Goal: Task Accomplishment & Management: Manage account settings

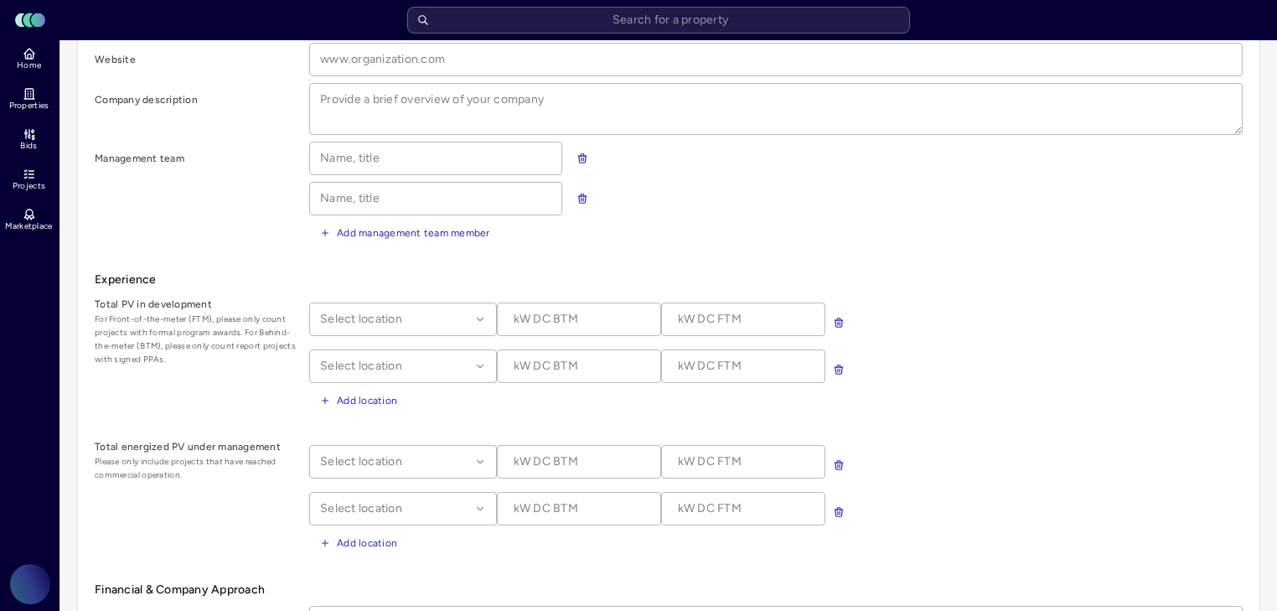
scroll to position [335, 0]
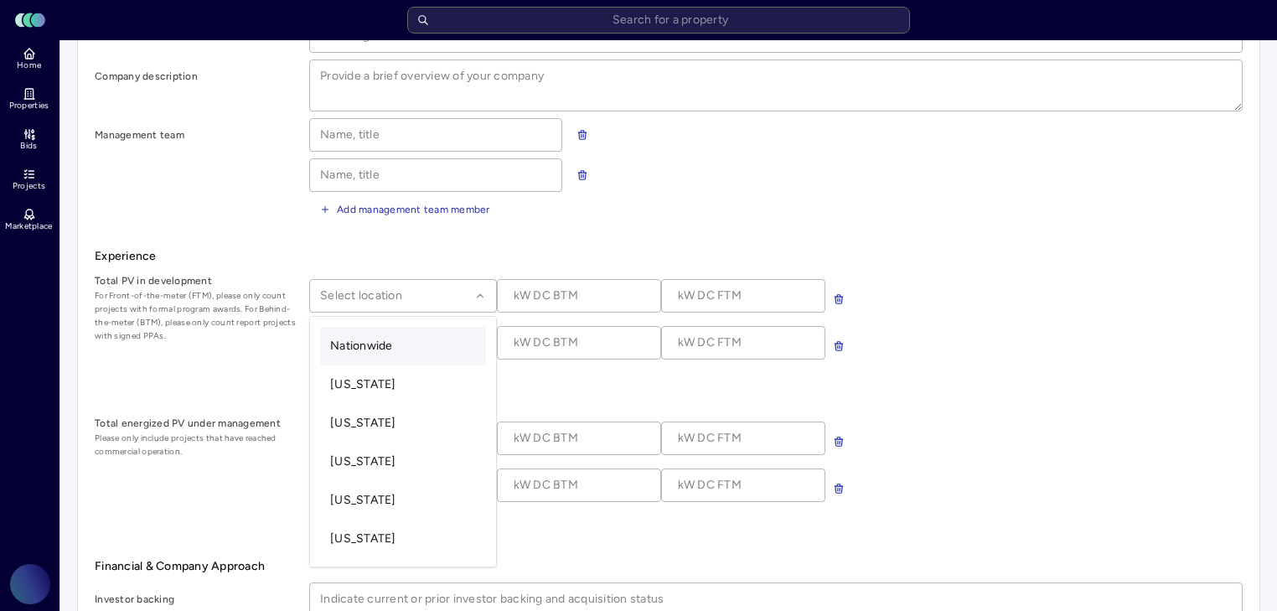
click at [445, 287] on div at bounding box center [395, 296] width 150 height 18
click at [891, 344] on div "Select location" at bounding box center [776, 343] width 934 height 34
click at [456, 287] on div at bounding box center [395, 296] width 150 height 18
type input "pen"
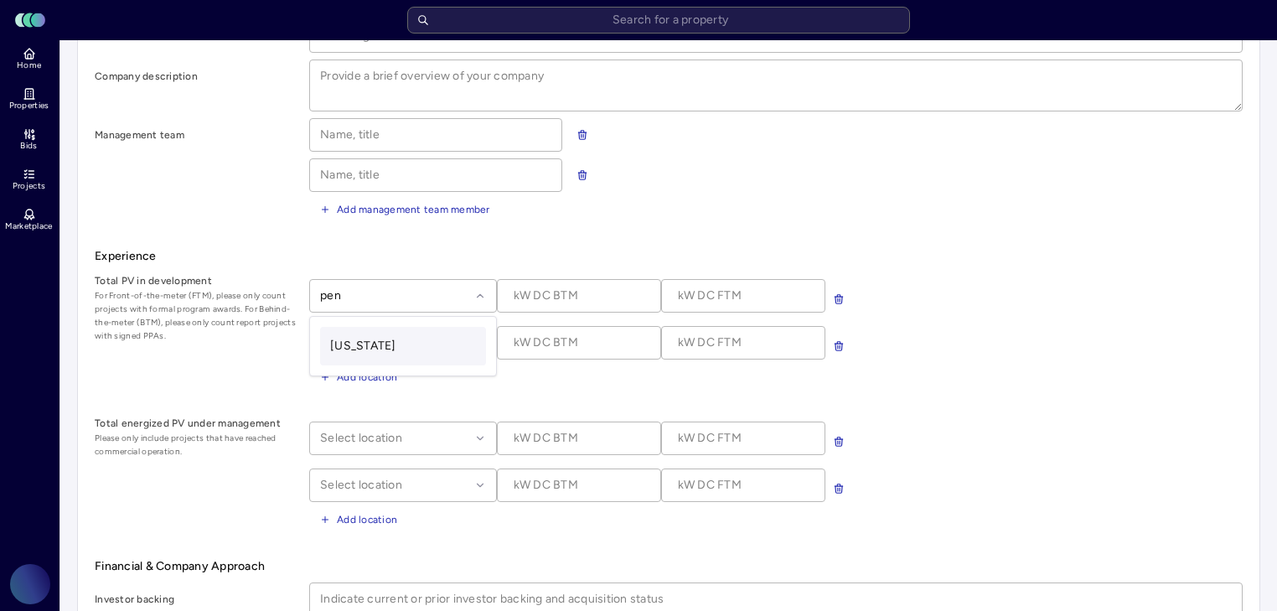
click at [415, 331] on div "[US_STATE]" at bounding box center [403, 346] width 166 height 39
click at [672, 292] on input at bounding box center [743, 296] width 163 height 32
type input "130,000 kW DC FTM"
click at [807, 404] on form "Company Information Headquarters Year founded Website Company description Manag…" at bounding box center [669, 418] width 1148 height 1009
click at [453, 355] on div "[US_STATE] 130,000 kW DC FTM Select location Add location" at bounding box center [776, 330] width 934 height 116
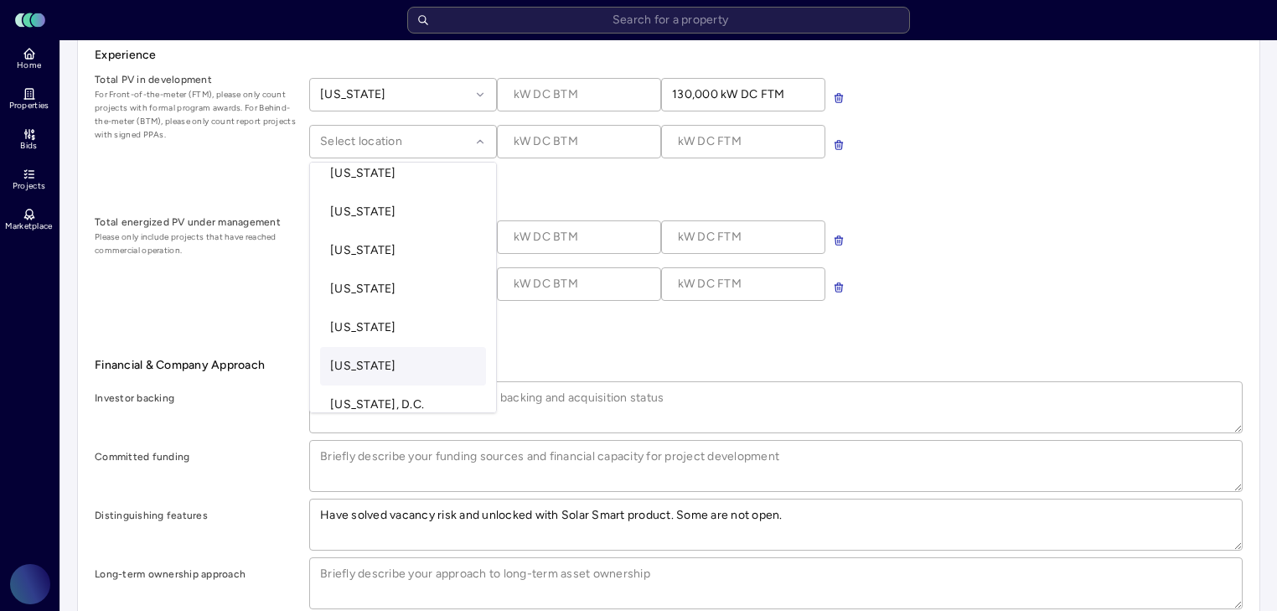
scroll to position [201, 0]
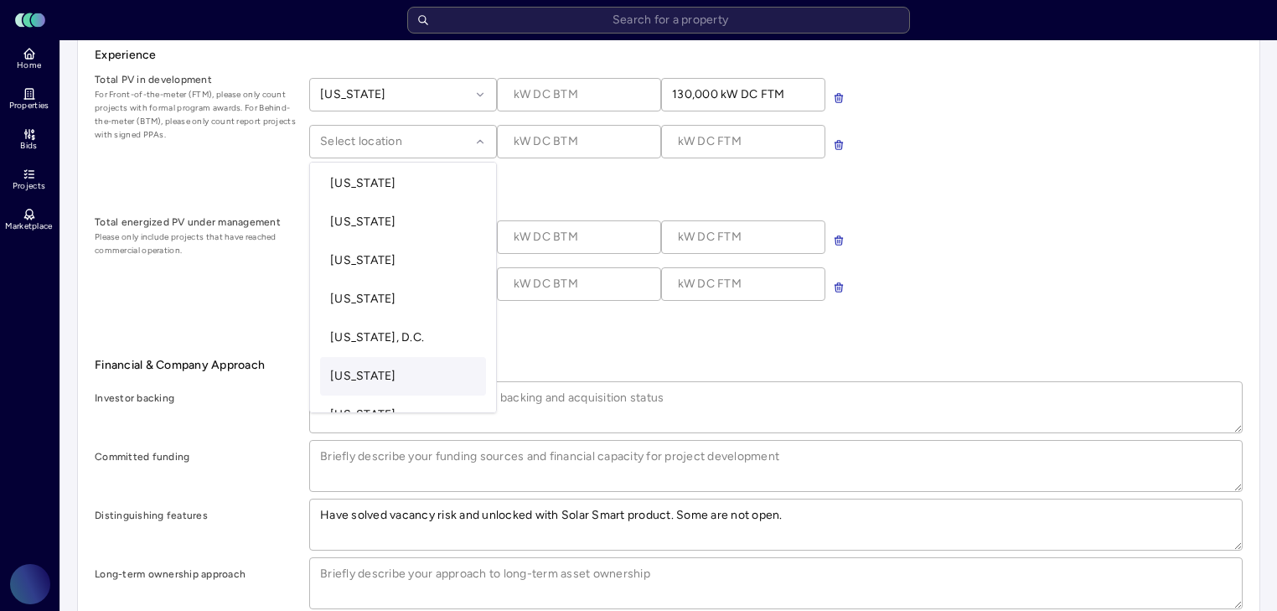
click at [611, 334] on form "Company Information Headquarters Year founded Website Company description Manag…" at bounding box center [669, 217] width 1148 height 1009
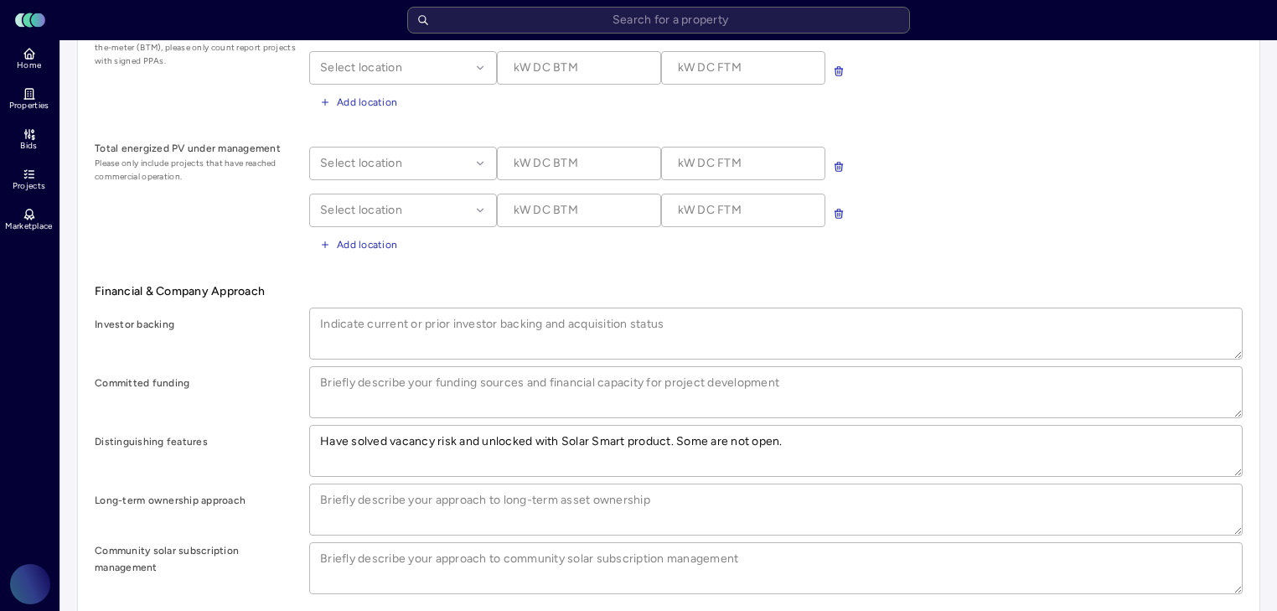
scroll to position [676, 0]
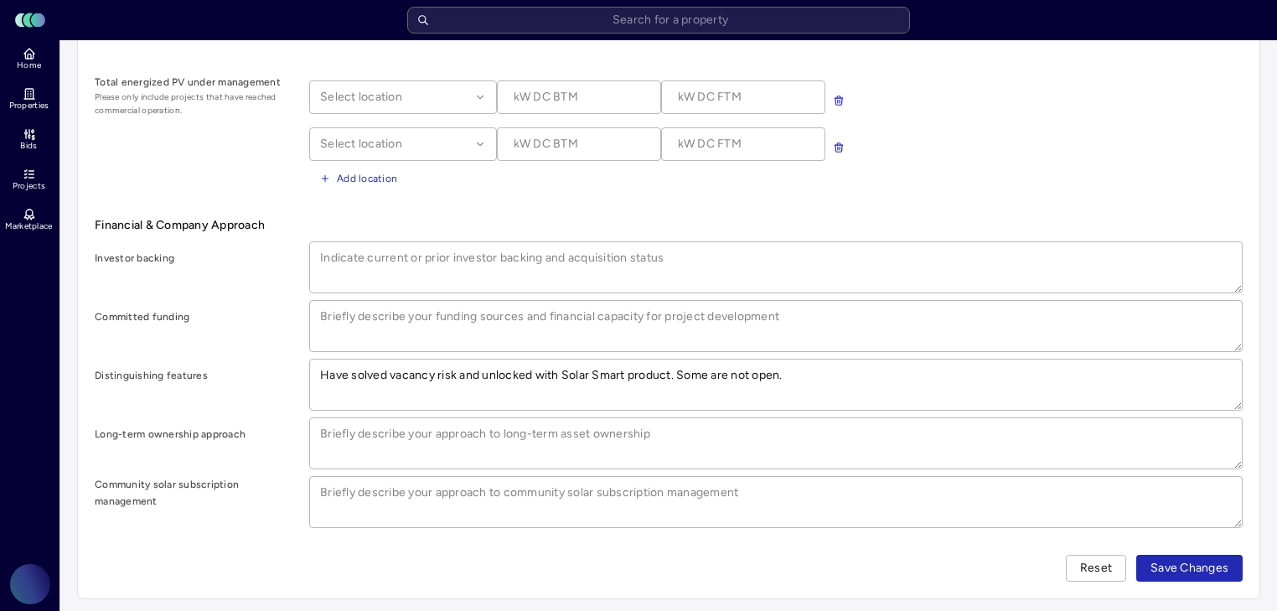
click at [1203, 567] on span "Save Changes" at bounding box center [1190, 568] width 78 height 18
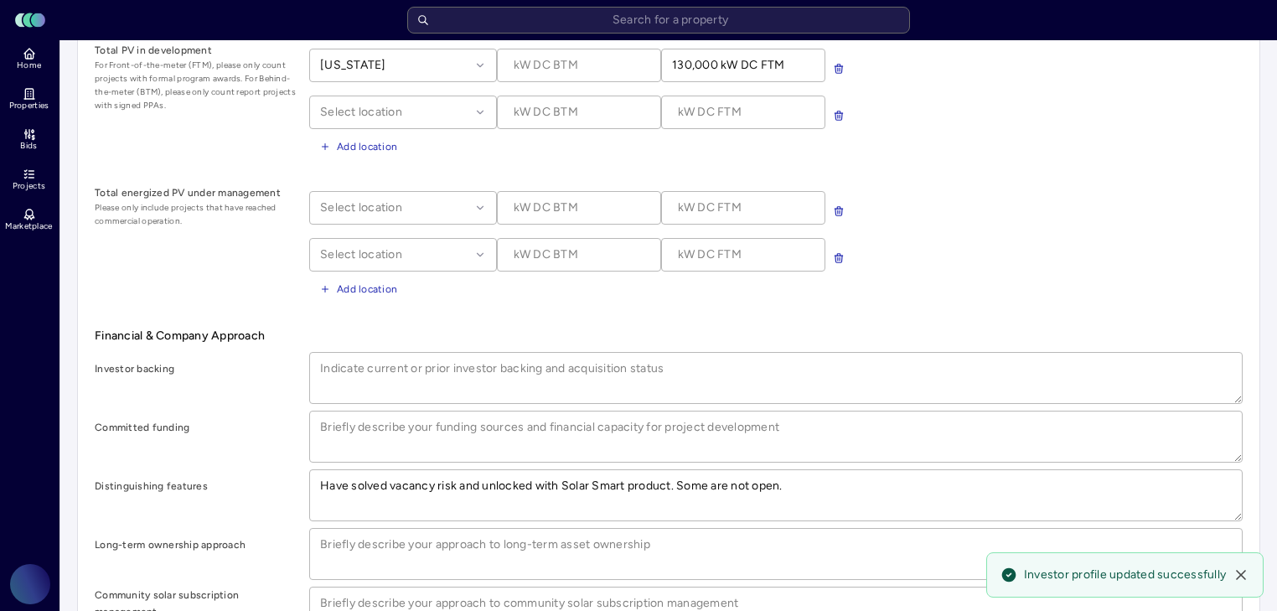
scroll to position [542, 0]
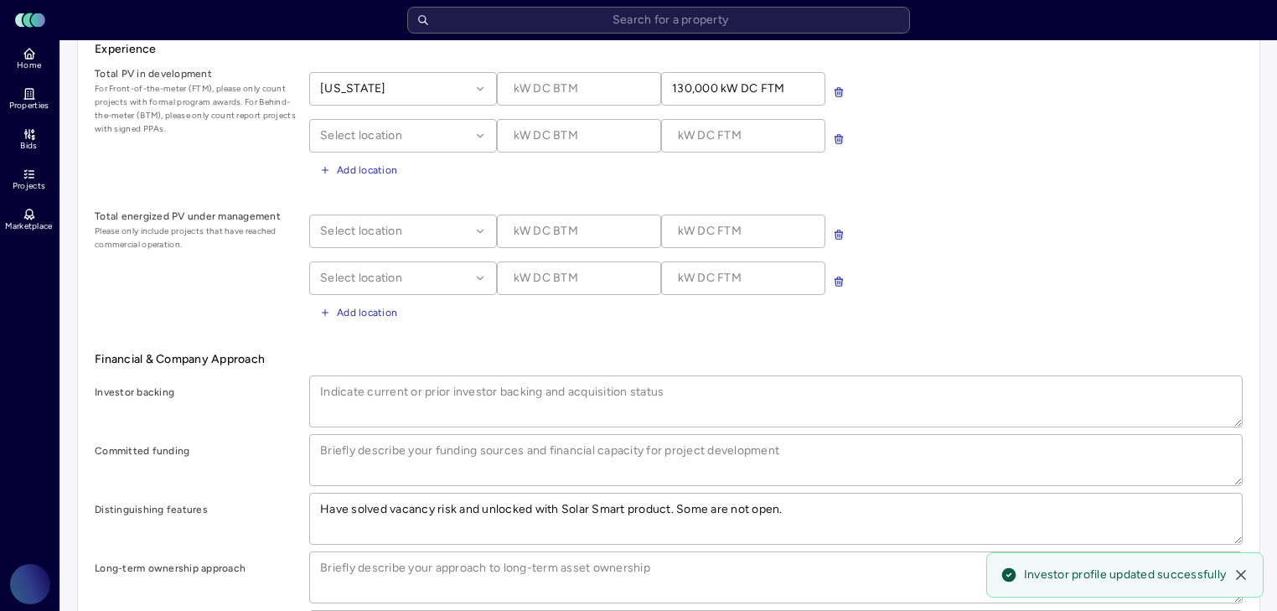
click at [1246, 575] on icon at bounding box center [1241, 575] width 17 height 17
click at [1240, 574] on textarea at bounding box center [776, 577] width 932 height 50
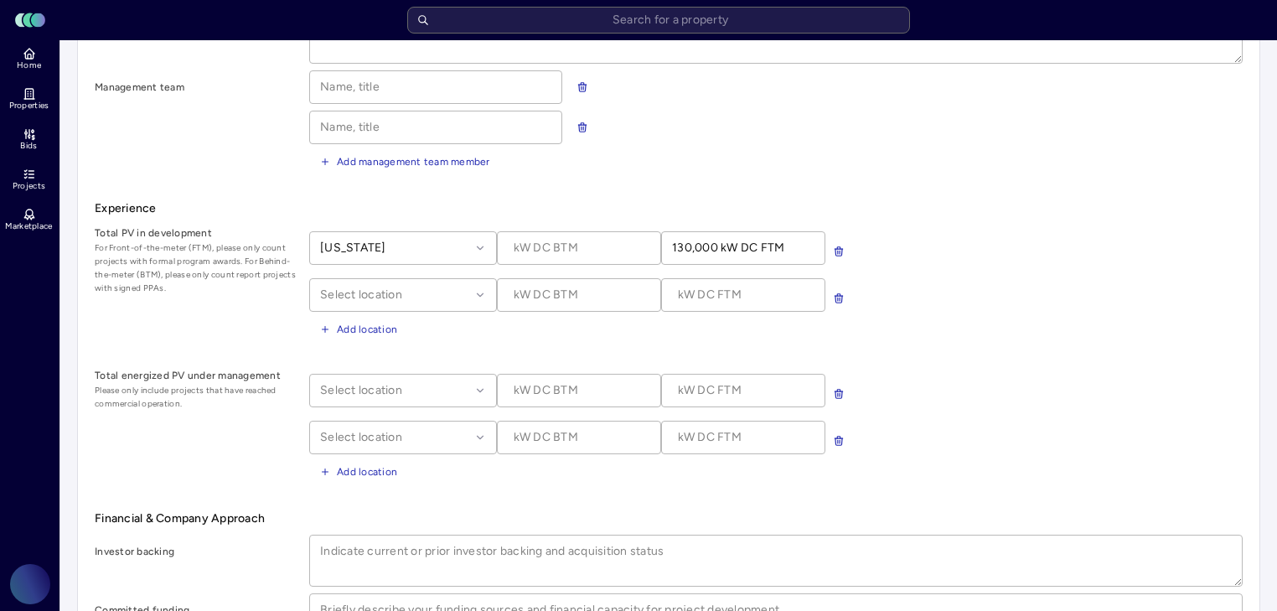
scroll to position [341, 0]
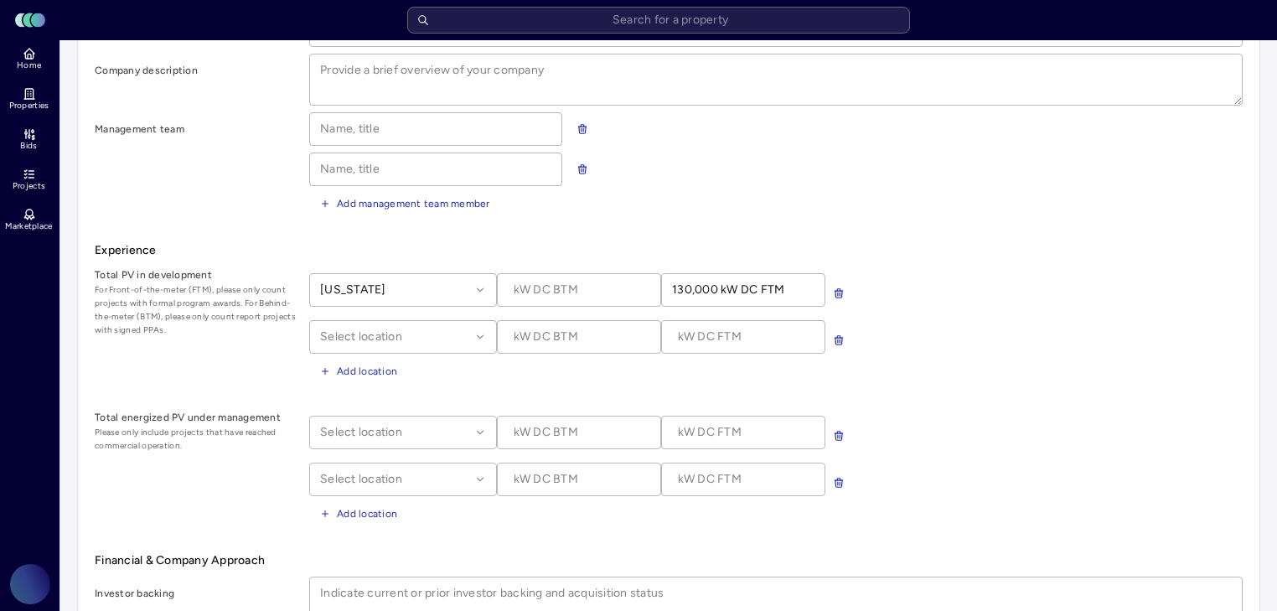
click at [630, 241] on span "Experience" at bounding box center [669, 250] width 1148 height 18
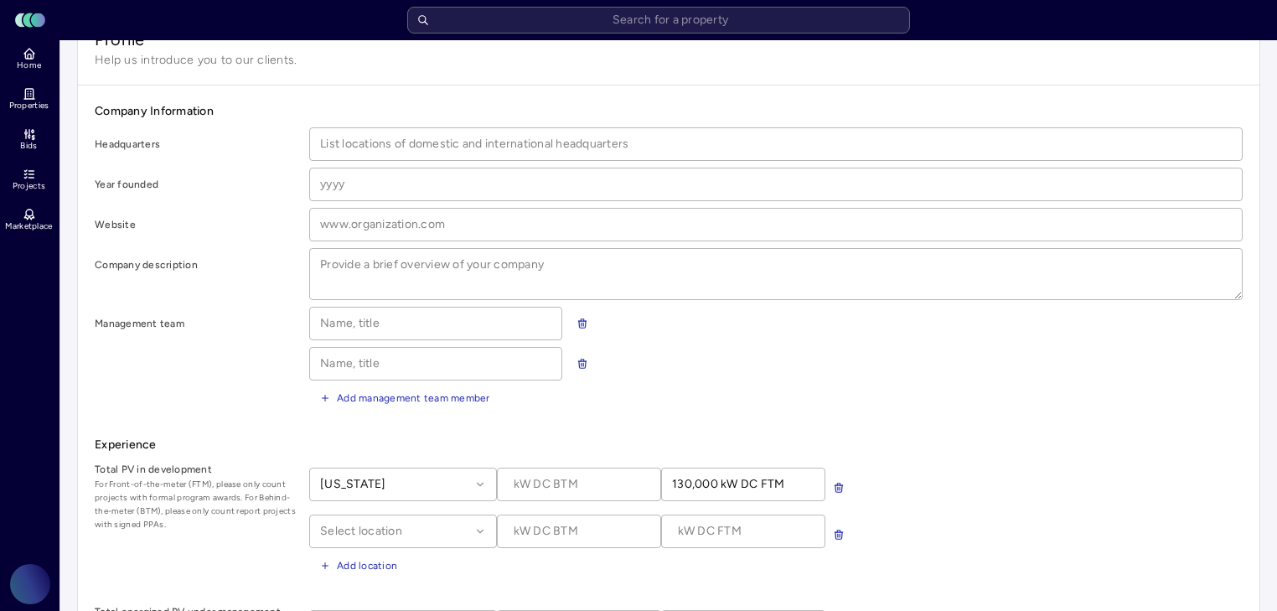
scroll to position [140, 0]
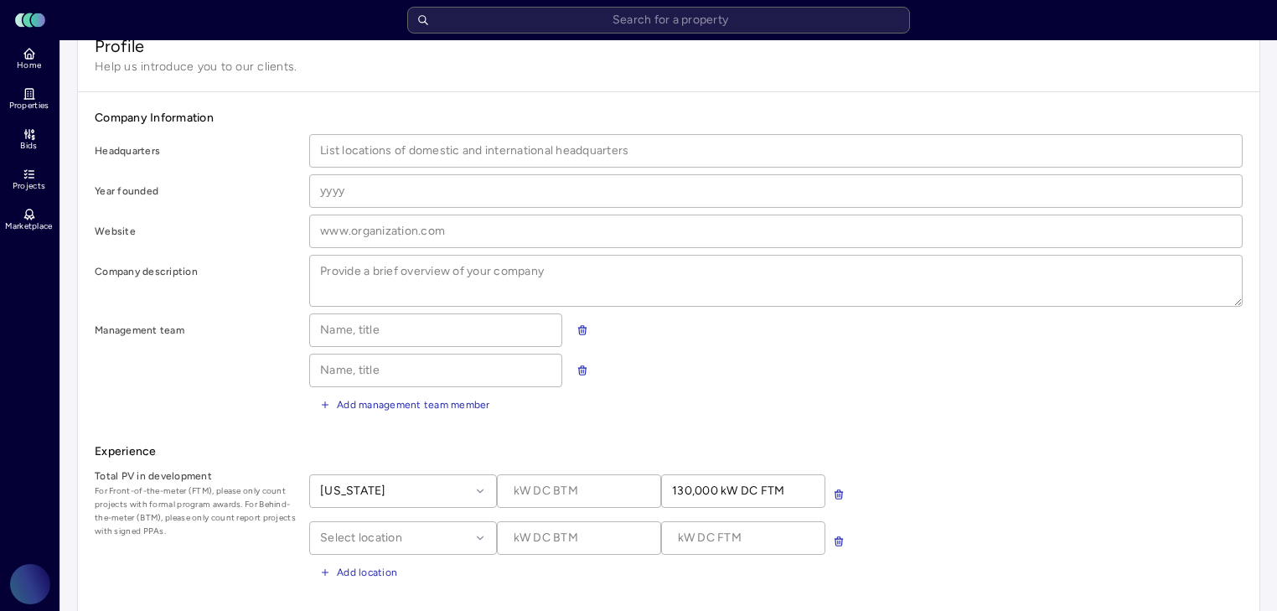
click at [456, 536] on div "Select location" at bounding box center [403, 538] width 188 height 34
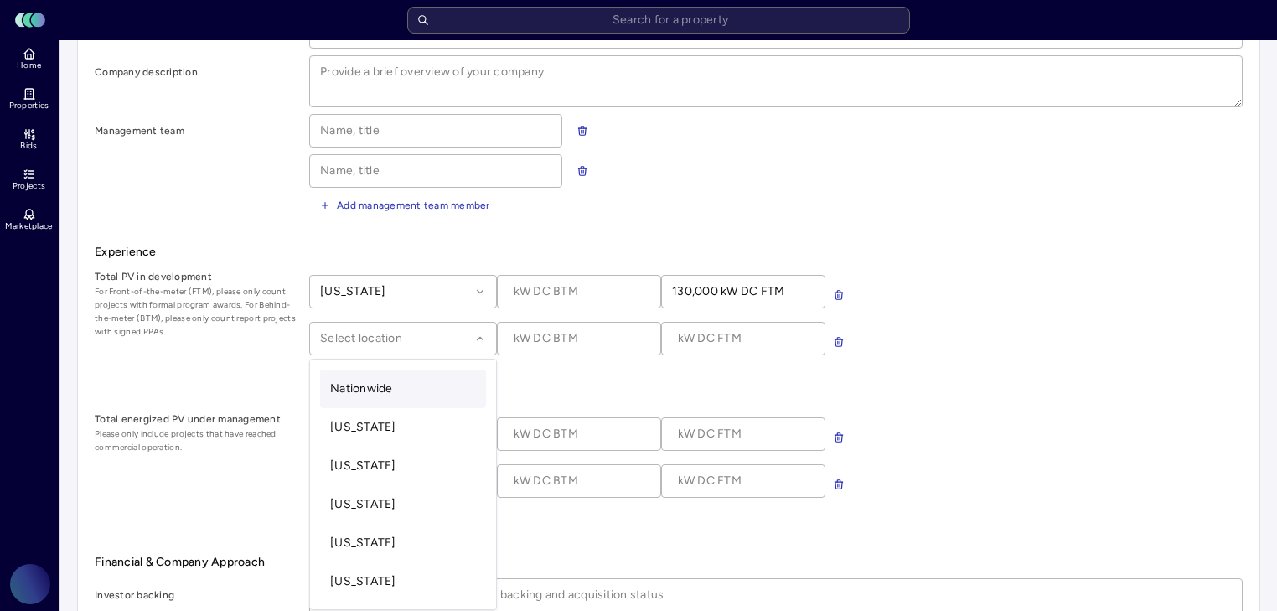
click at [266, 370] on div "Total PV in development For Front-of-the-meter (FTM), please only count project…" at bounding box center [669, 326] width 1148 height 116
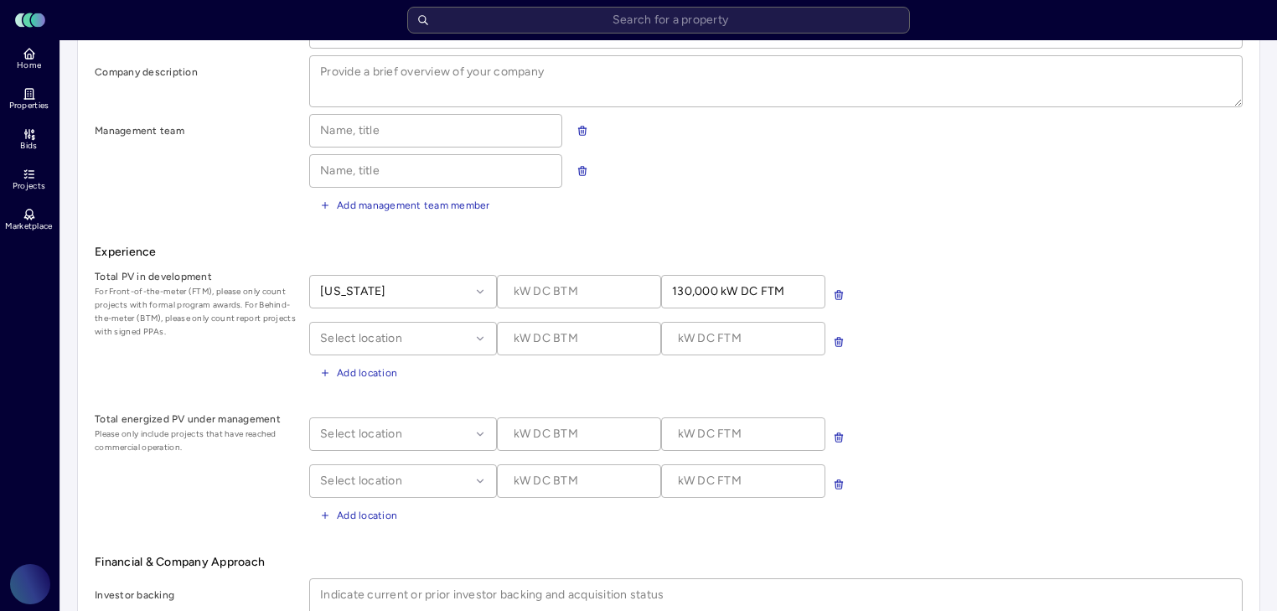
click at [400, 426] on div "Select location" at bounding box center [403, 434] width 188 height 34
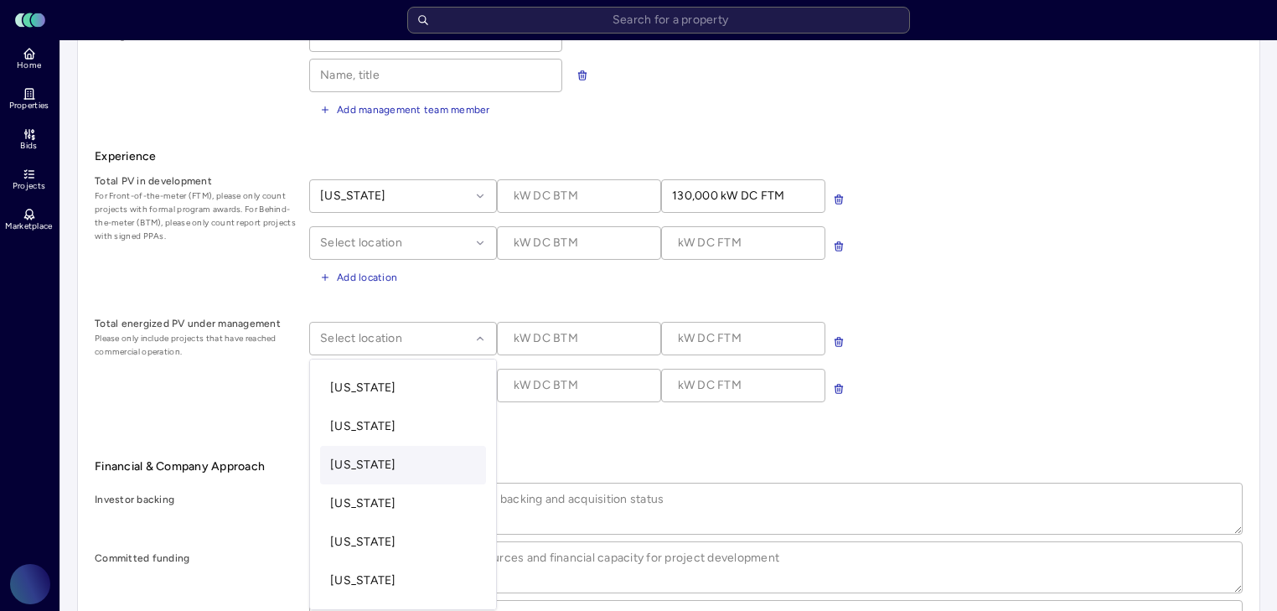
scroll to position [1814, 0]
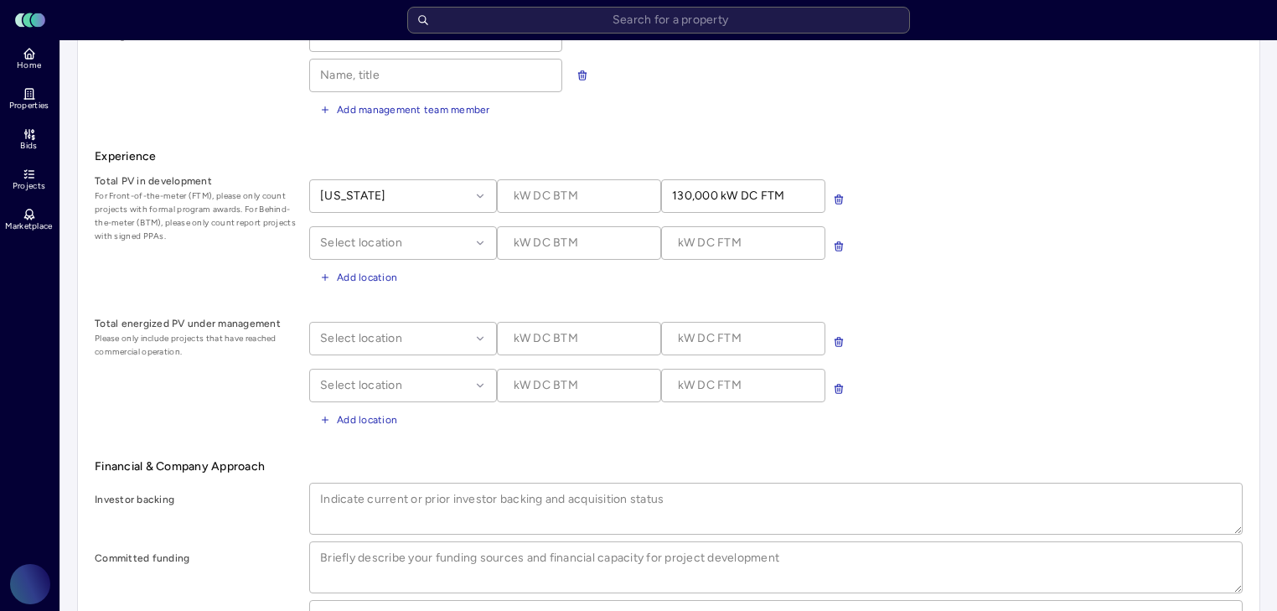
click at [546, 432] on form "Company Information Headquarters Year founded Website Company description Manag…" at bounding box center [669, 318] width 1148 height 1009
click at [456, 337] on div at bounding box center [395, 338] width 150 height 18
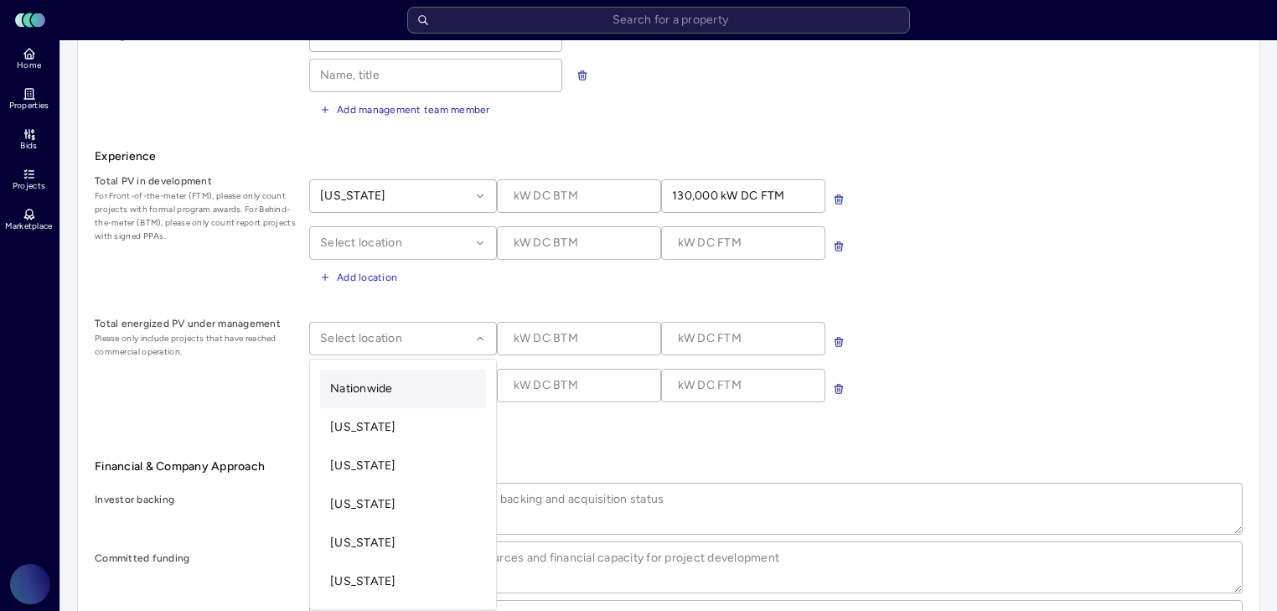
click at [426, 394] on div "Nationwide" at bounding box center [403, 389] width 166 height 39
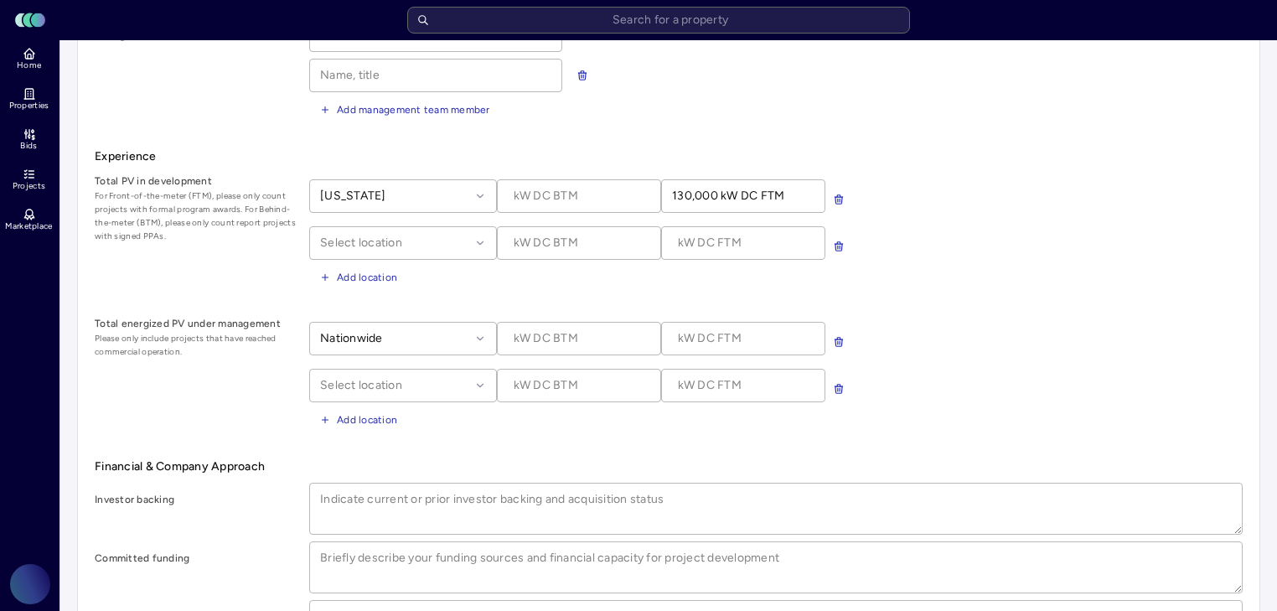
click at [684, 337] on input at bounding box center [743, 339] width 163 height 32
click at [577, 339] on input at bounding box center [579, 339] width 163 height 32
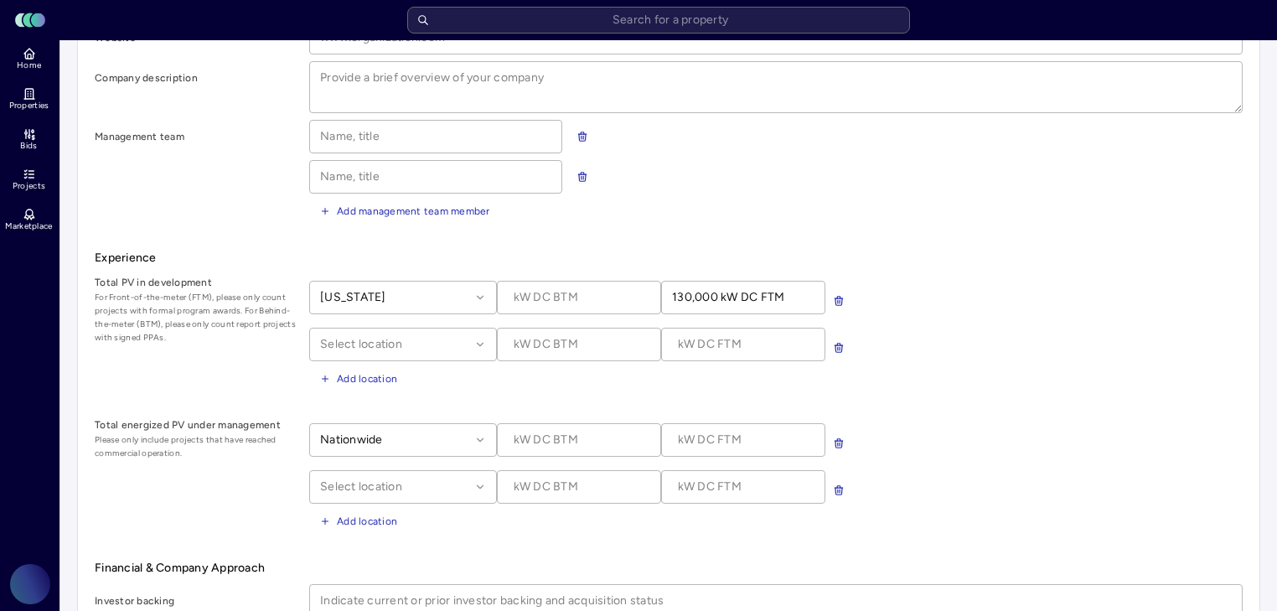
scroll to position [301, 0]
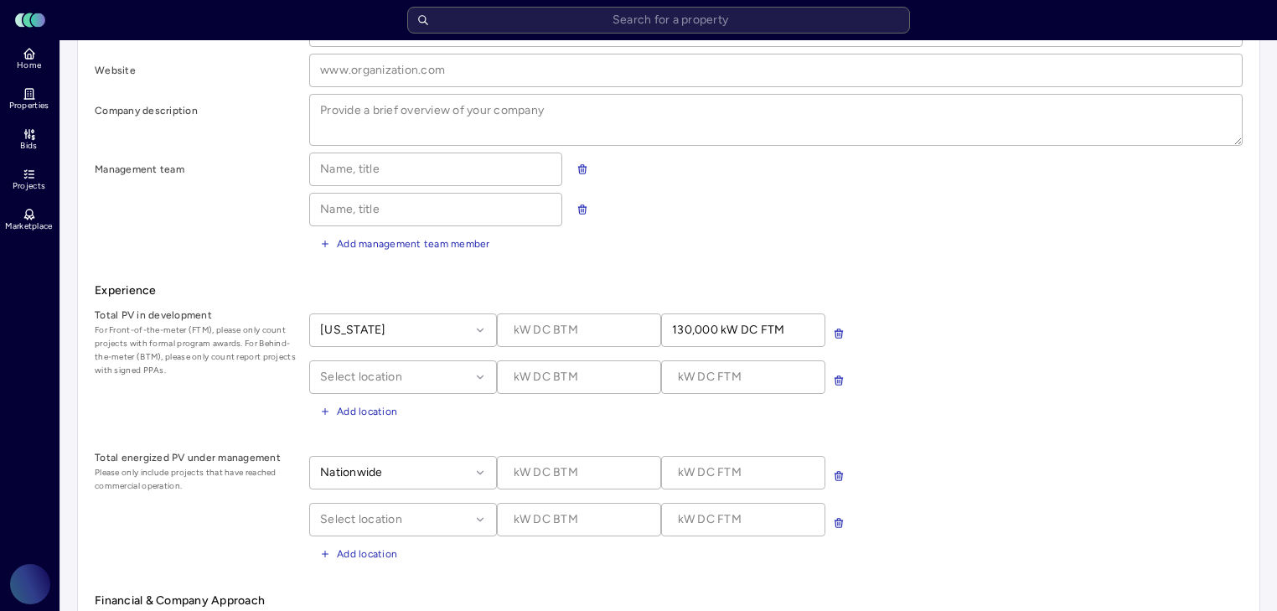
click at [923, 257] on form "Company Information Headquarters Year founded Website Company description Manag…" at bounding box center [669, 452] width 1148 height 1009
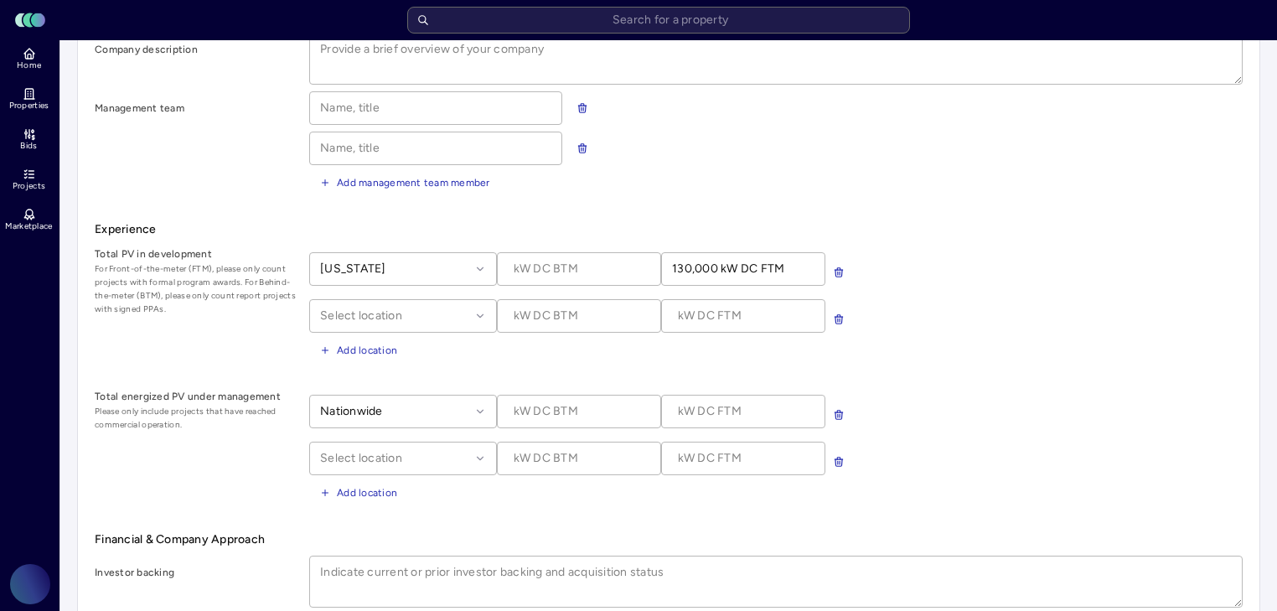
scroll to position [368, 0]
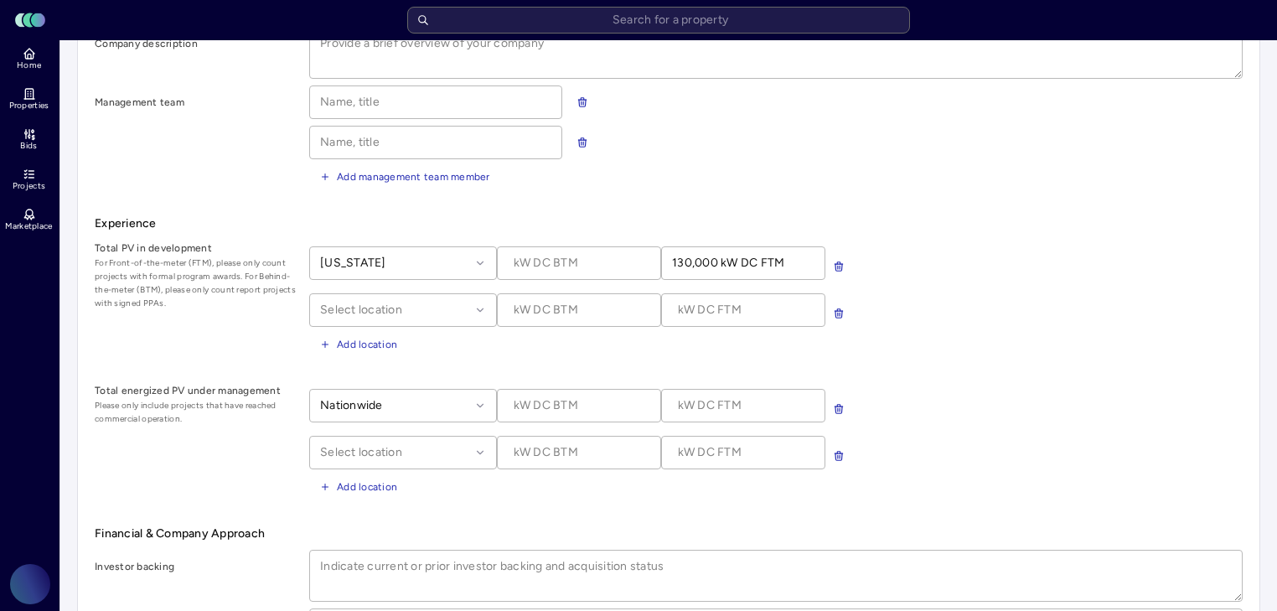
click at [561, 405] on input at bounding box center [579, 406] width 163 height 32
click at [551, 399] on input at bounding box center [579, 406] width 163 height 32
click at [674, 400] on input at bounding box center [743, 406] width 163 height 32
click at [551, 399] on input at bounding box center [579, 406] width 163 height 32
click at [531, 491] on div "Nationwide Select location Add location" at bounding box center [776, 440] width 934 height 116
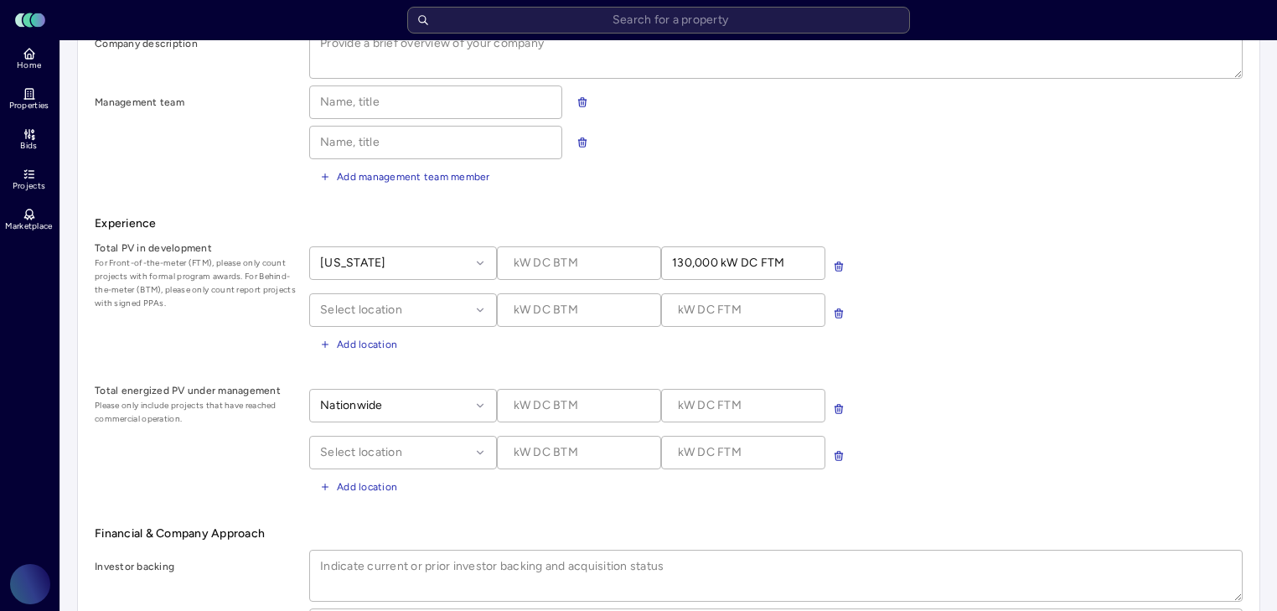
click at [471, 395] on div "Nationwide" at bounding box center [403, 406] width 188 height 34
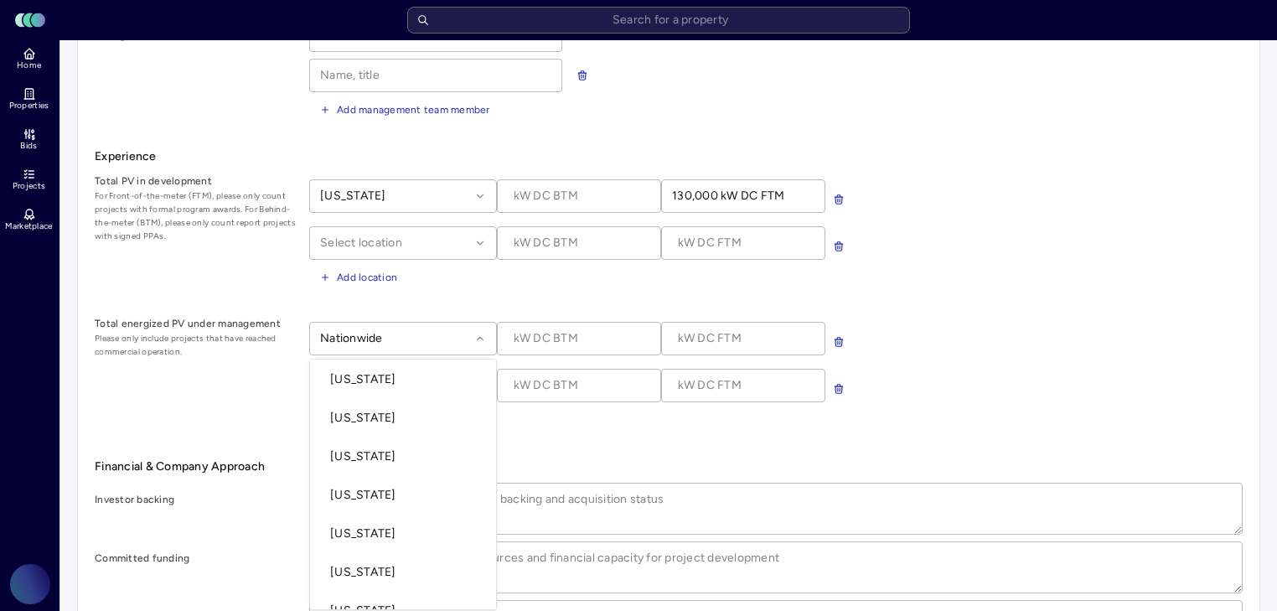
scroll to position [1475, 0]
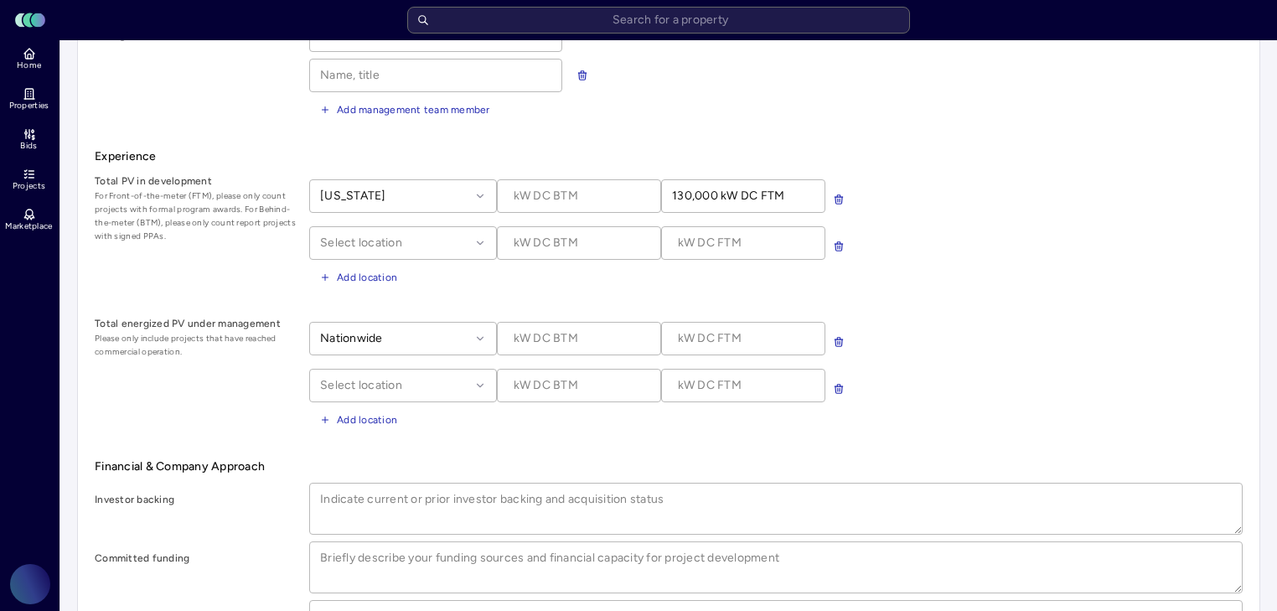
click at [555, 434] on form "Company Information Headquarters Year founded Website Company description Manag…" at bounding box center [669, 318] width 1148 height 1009
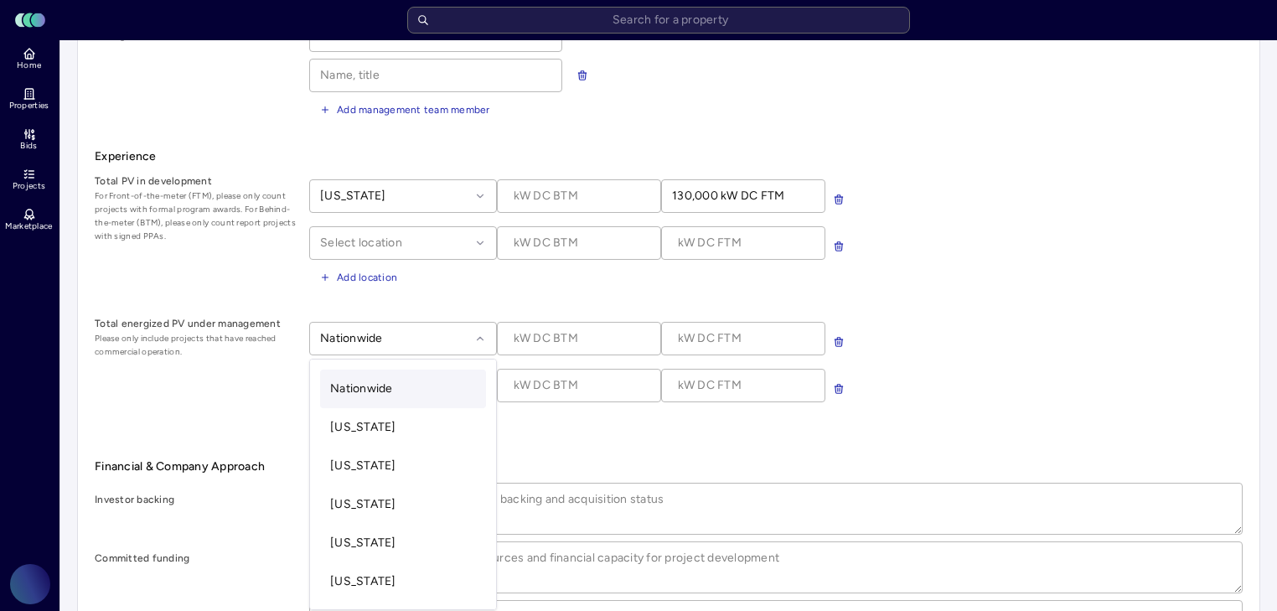
click at [468, 339] on div at bounding box center [395, 338] width 150 height 18
click at [411, 378] on div "Nationwide" at bounding box center [403, 389] width 166 height 39
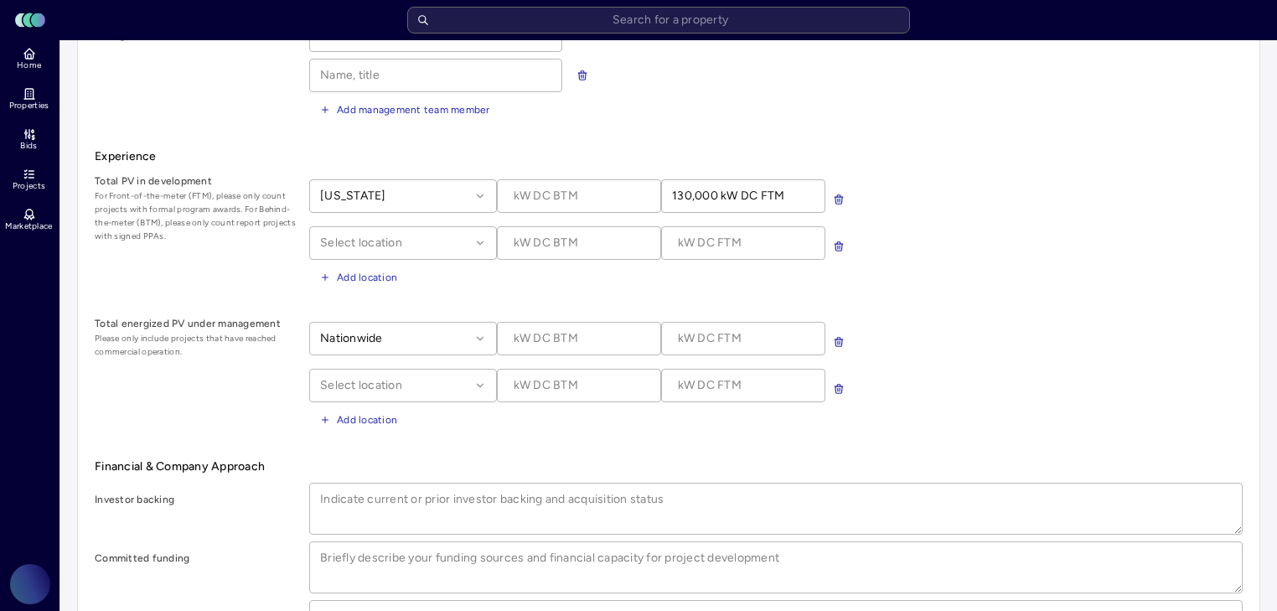
click at [439, 325] on div "Nationwide" at bounding box center [403, 339] width 188 height 34
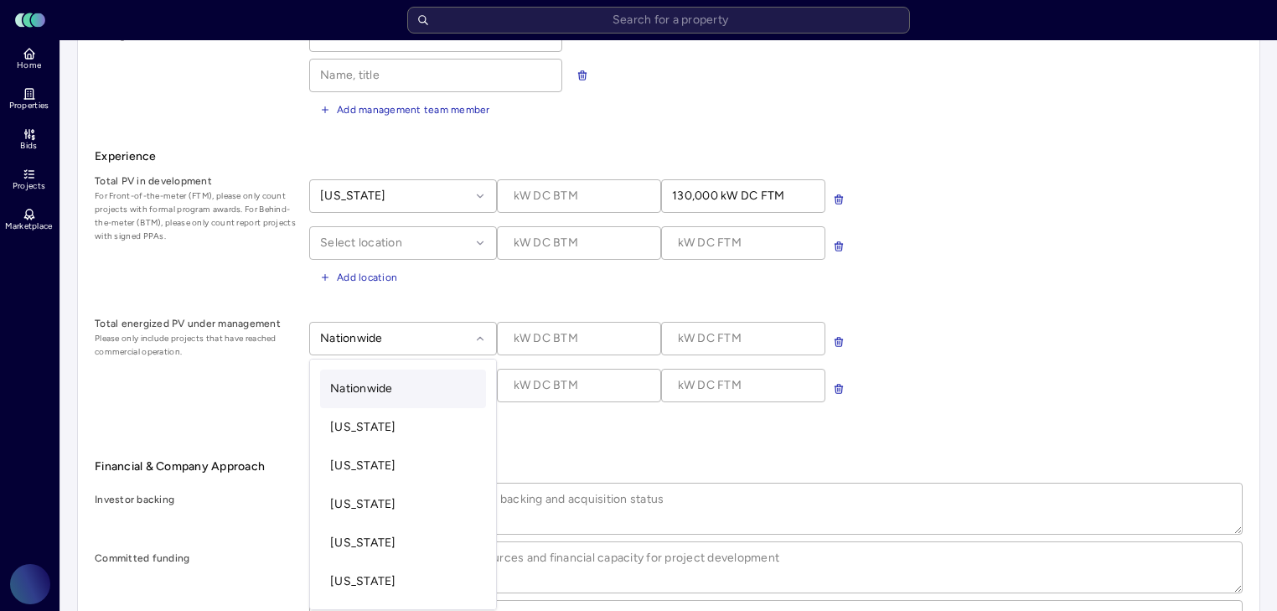
click at [593, 438] on form "Company Information Headquarters Year founded Website Company description Manag…" at bounding box center [669, 318] width 1148 height 1009
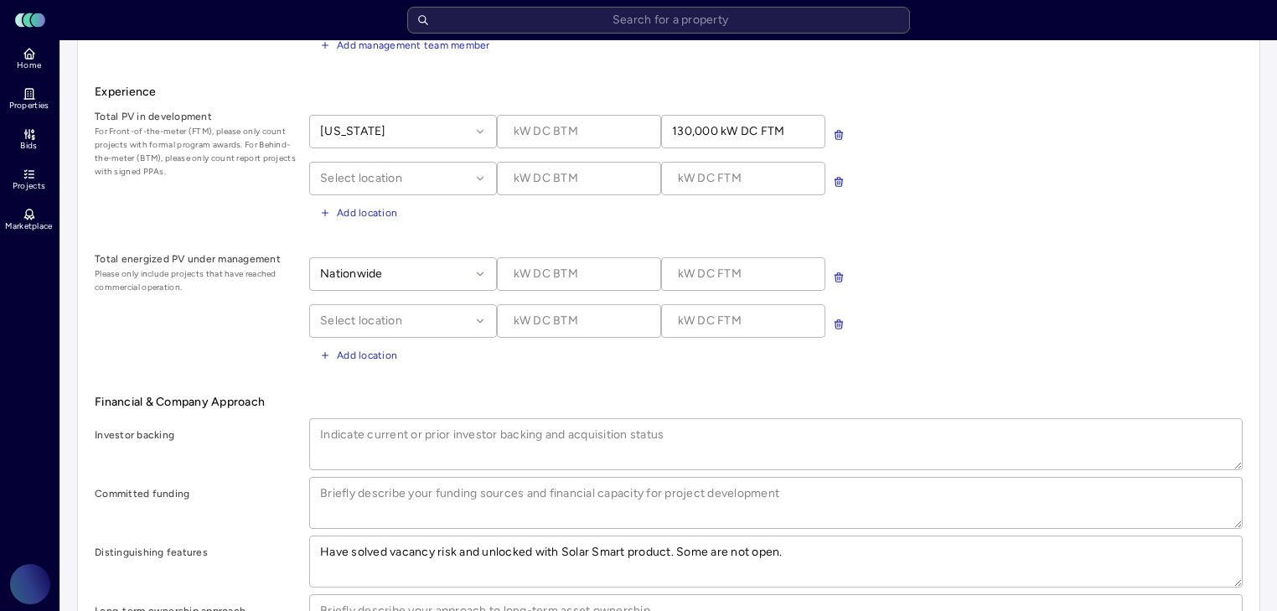
scroll to position [435, 0]
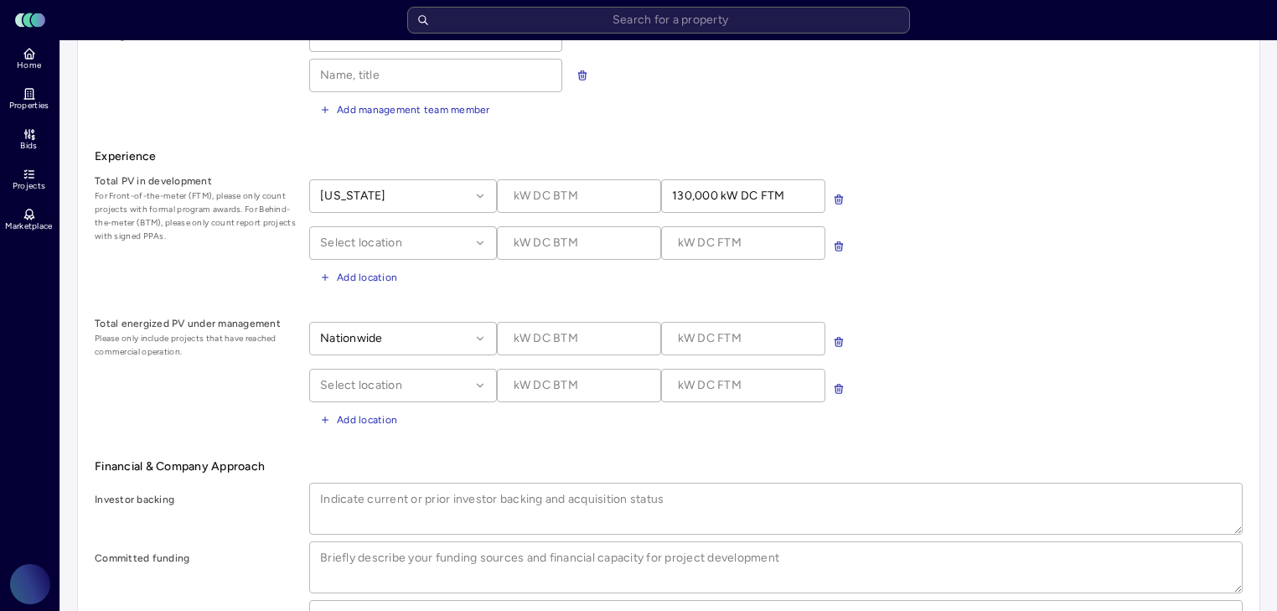
click at [479, 436] on form "Company Information Headquarters Year founded Website Company description Manag…" at bounding box center [669, 318] width 1148 height 1009
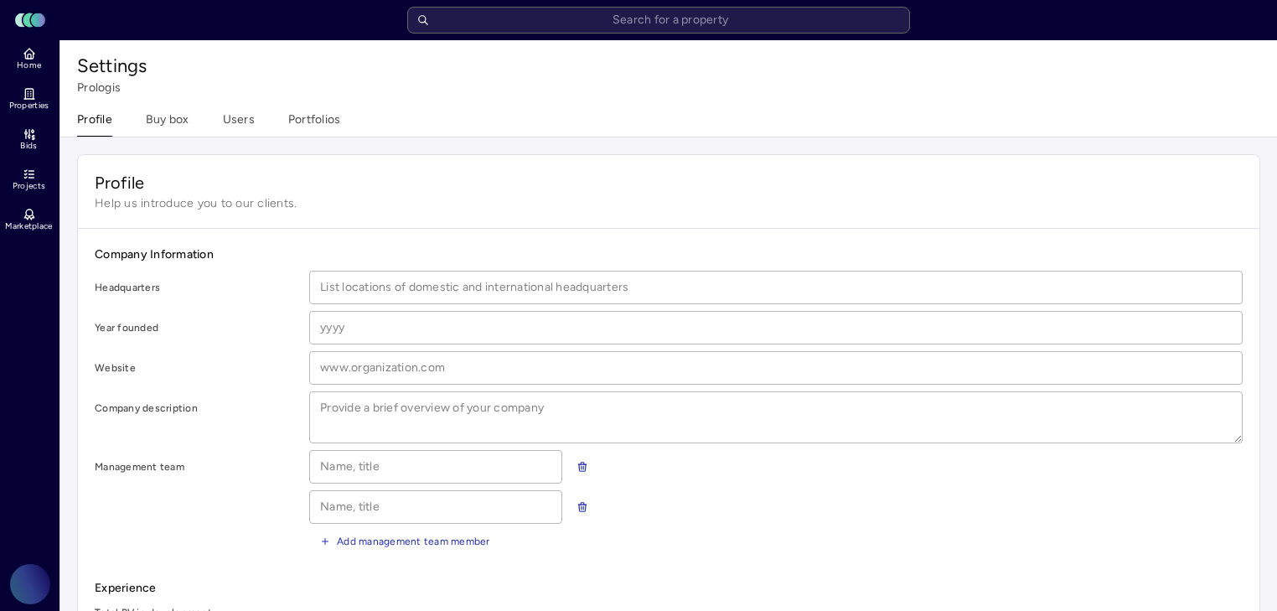
scroll to position [0, 0]
click at [174, 123] on box "Buy box" at bounding box center [168, 127] width 44 height 26
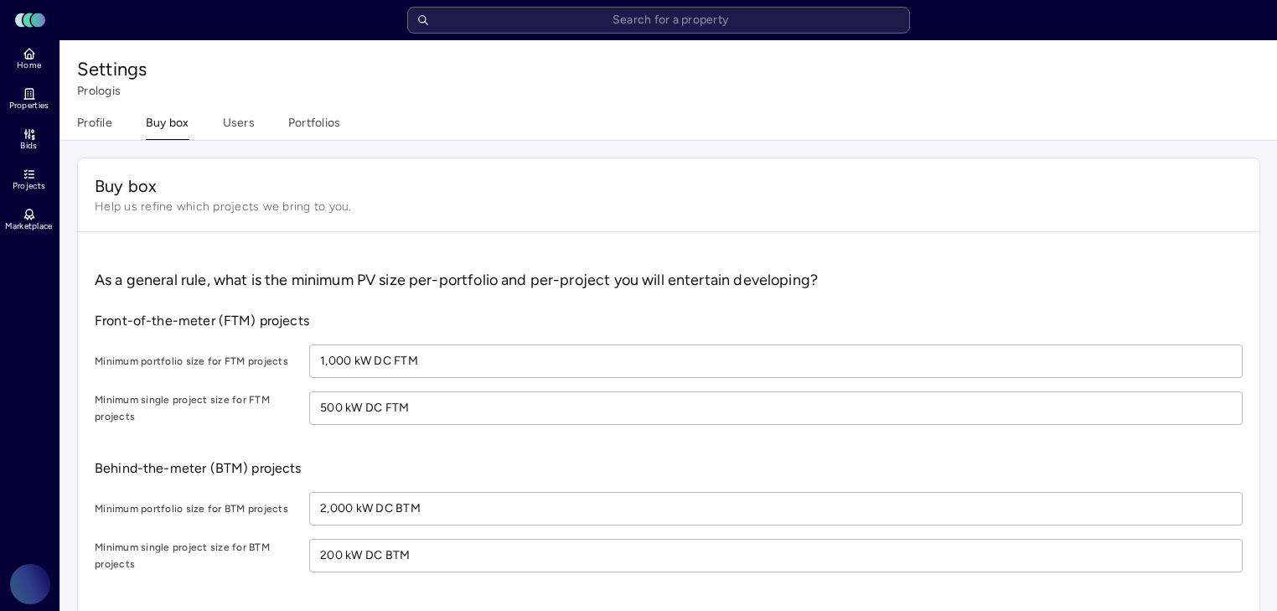
click at [97, 127] on button "Profile" at bounding box center [94, 127] width 35 height 26
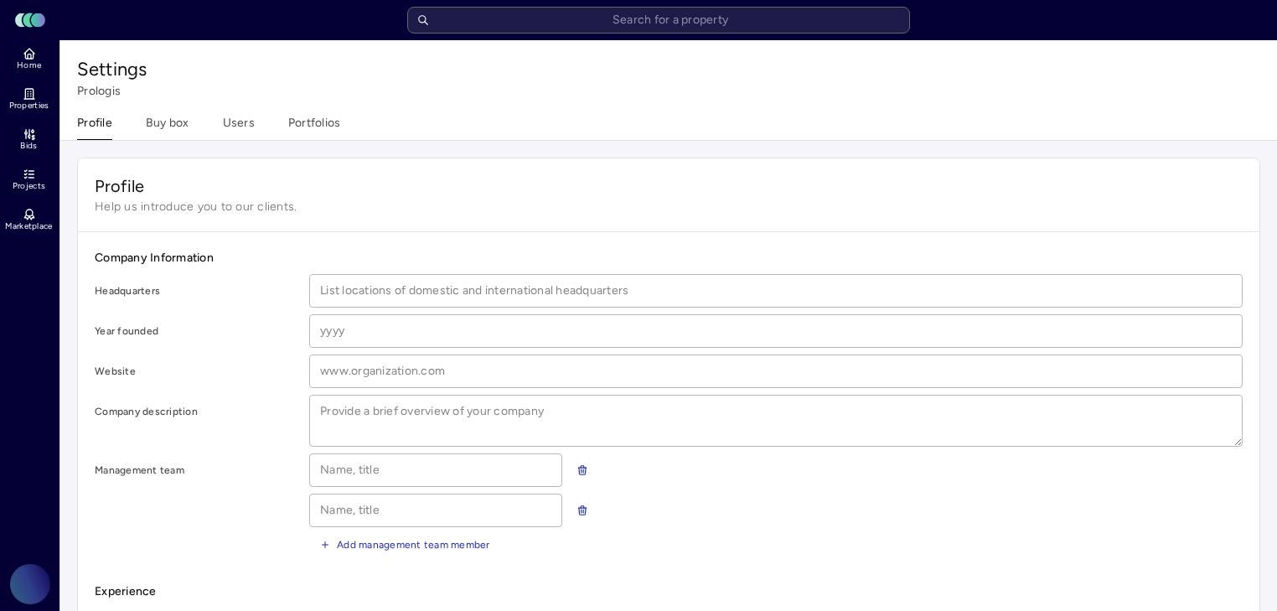
click at [188, 122] on box "Buy box" at bounding box center [168, 127] width 44 height 26
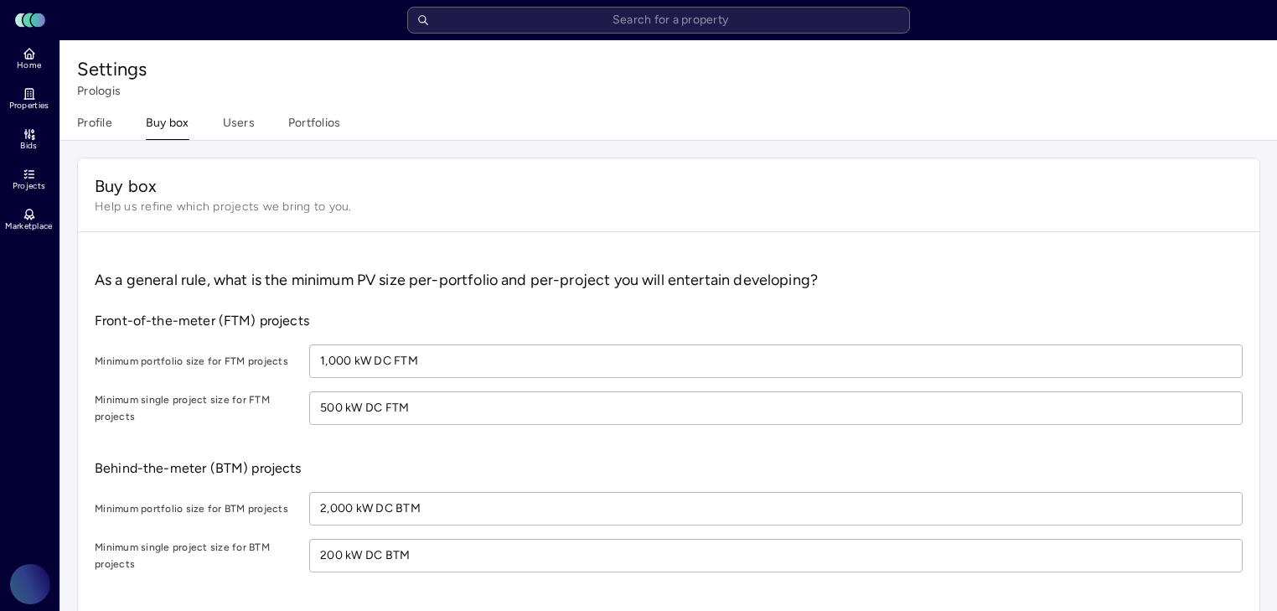
click at [255, 125] on div "Profile Buy box Users Portfolios" at bounding box center [208, 127] width 263 height 26
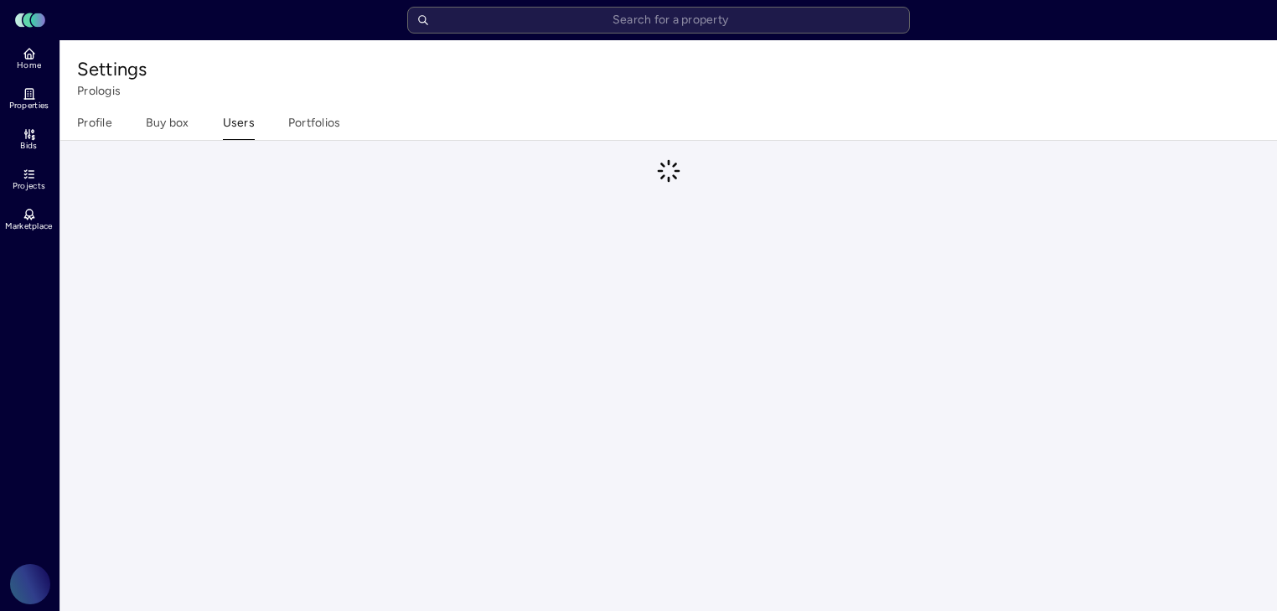
click at [246, 121] on button "Users" at bounding box center [239, 127] width 32 height 26
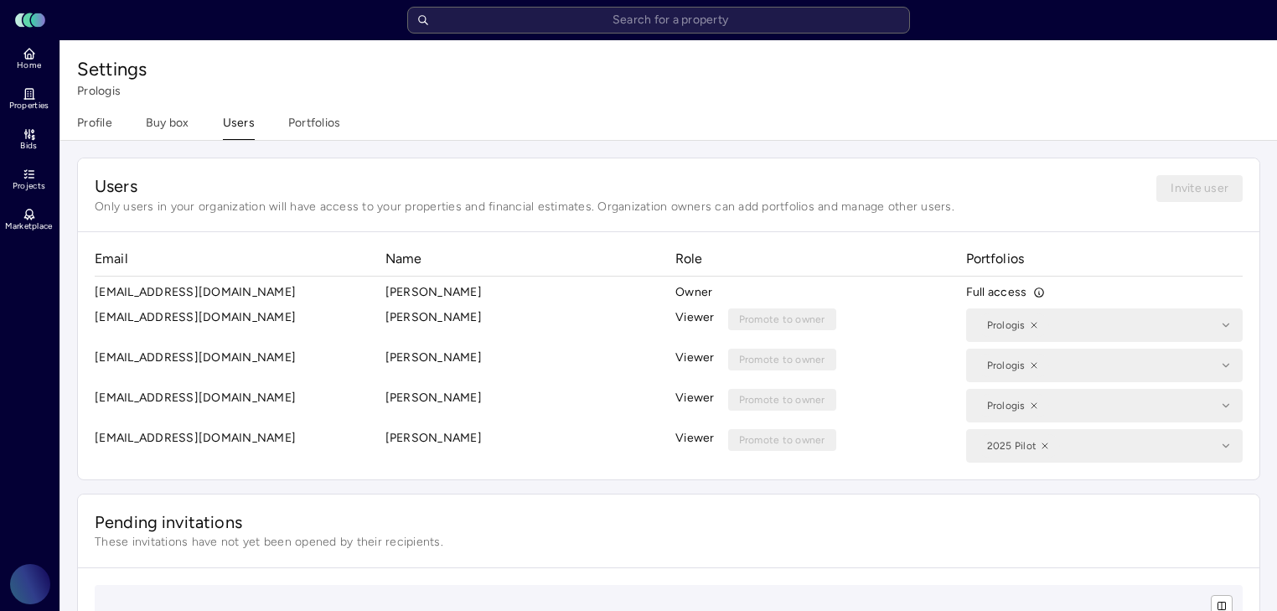
click at [302, 125] on button "Portfolios" at bounding box center [314, 127] width 53 height 26
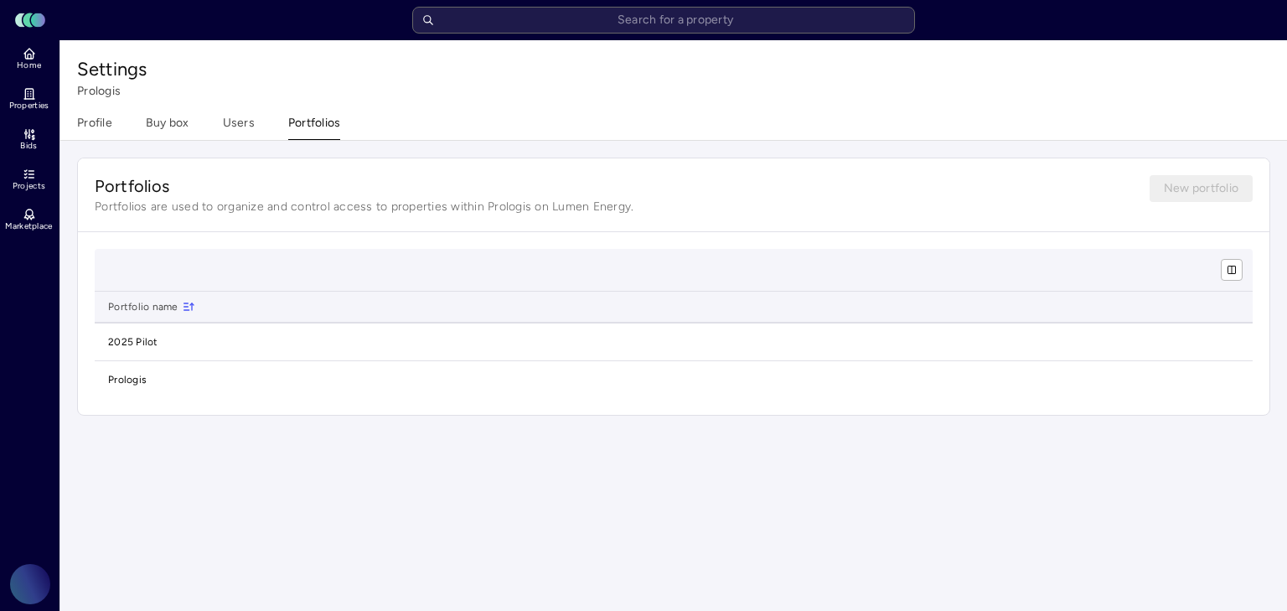
click at [101, 123] on button "Profile" at bounding box center [94, 127] width 35 height 26
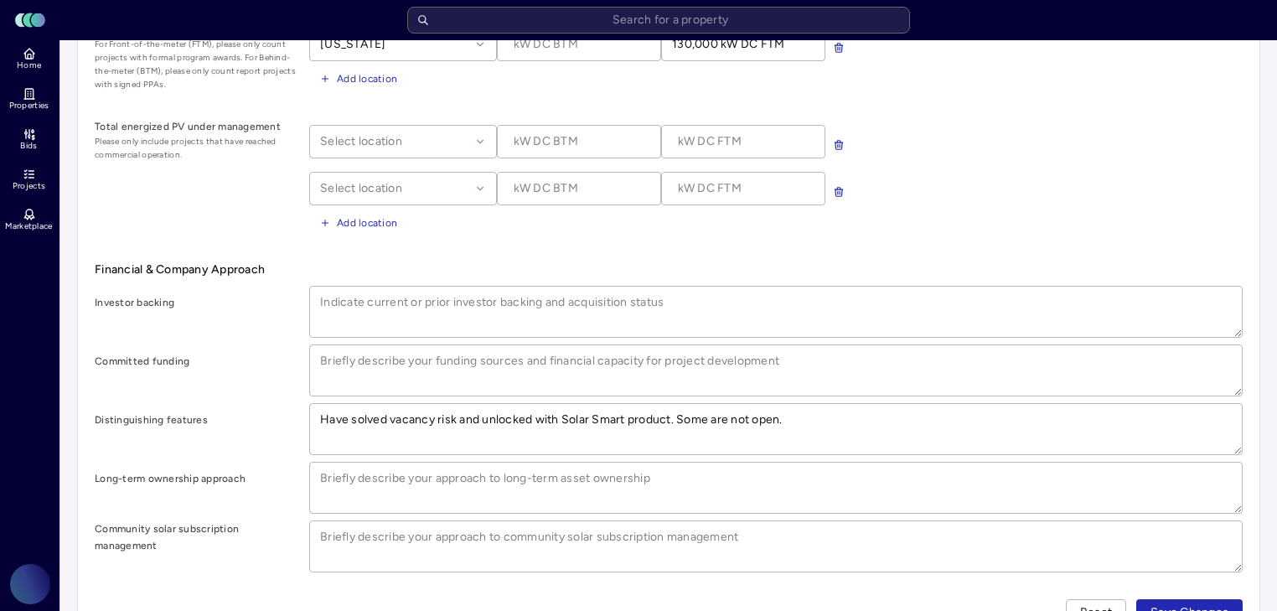
scroll to position [631, 0]
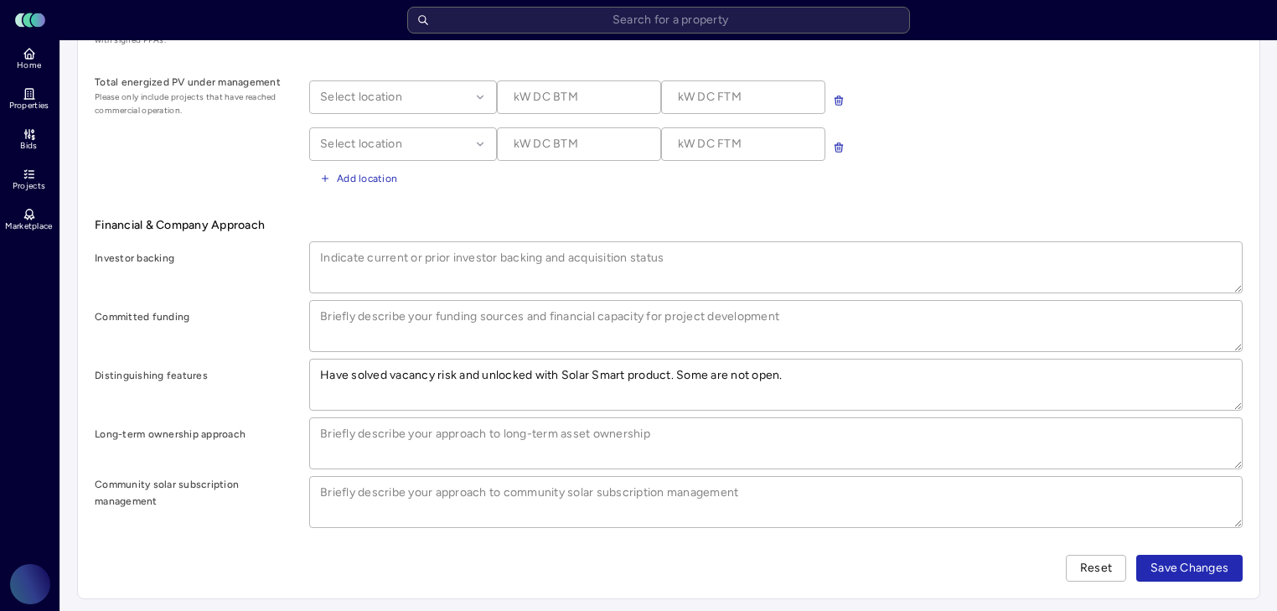
click at [1191, 567] on span "Save Changes" at bounding box center [1190, 568] width 78 height 18
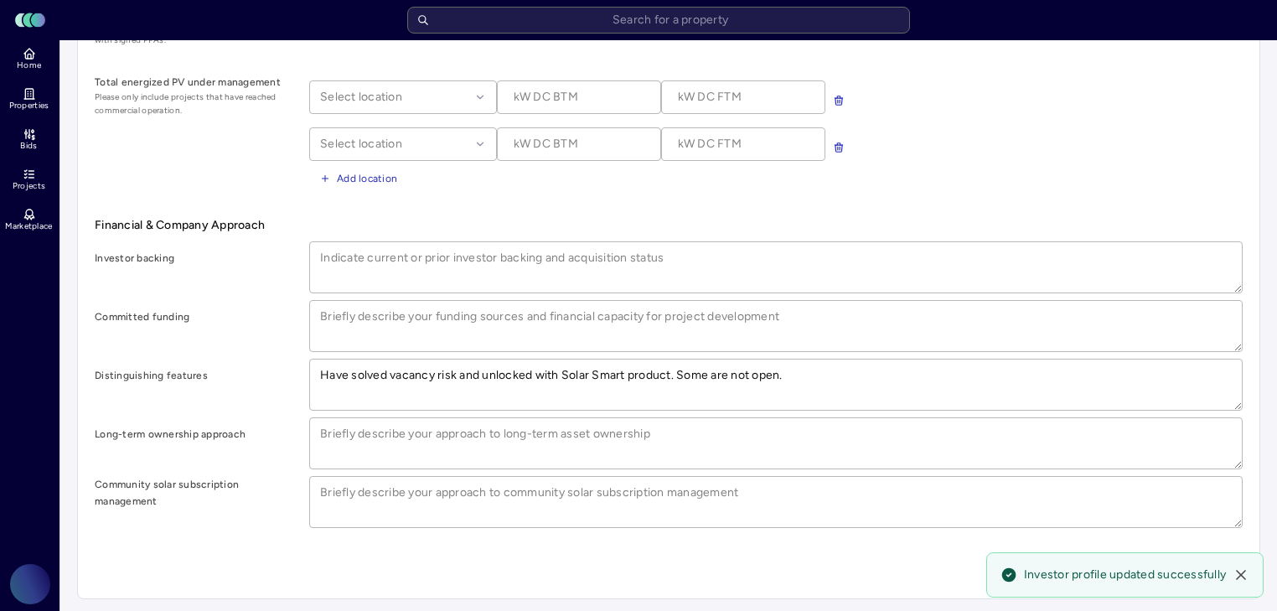
click at [1245, 577] on icon at bounding box center [1241, 575] width 17 height 17
click at [1240, 577] on div "Company Information Headquarters Year founded Website Company description Manag…" at bounding box center [669, 99] width 1182 height 997
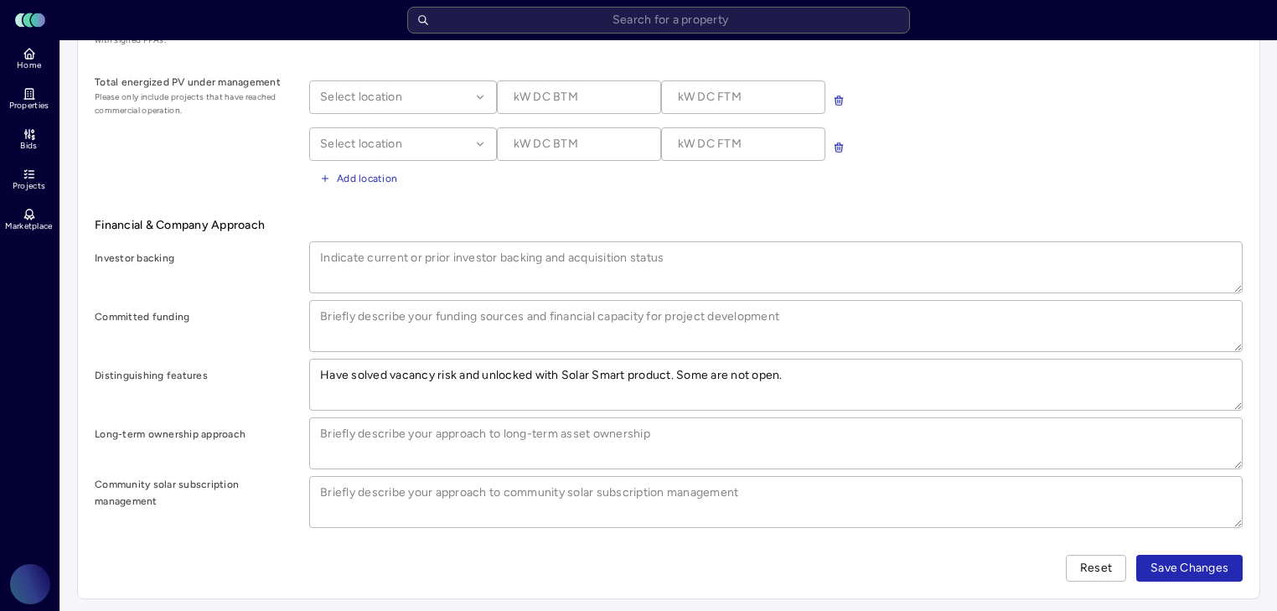
click at [1172, 547] on form "Company Information Headquarters Year founded Website Company description Manag…" at bounding box center [669, 100] width 1148 height 964
click at [1160, 559] on span "Save Changes" at bounding box center [1190, 568] width 78 height 18
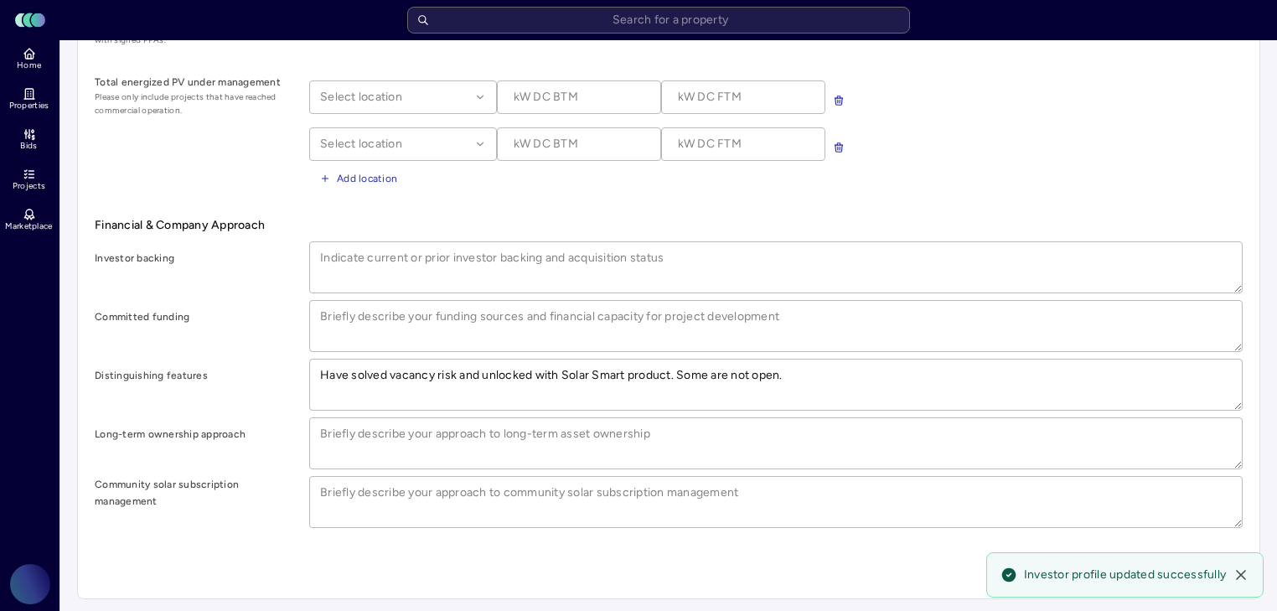
click at [1240, 573] on icon at bounding box center [1241, 575] width 8 height 8
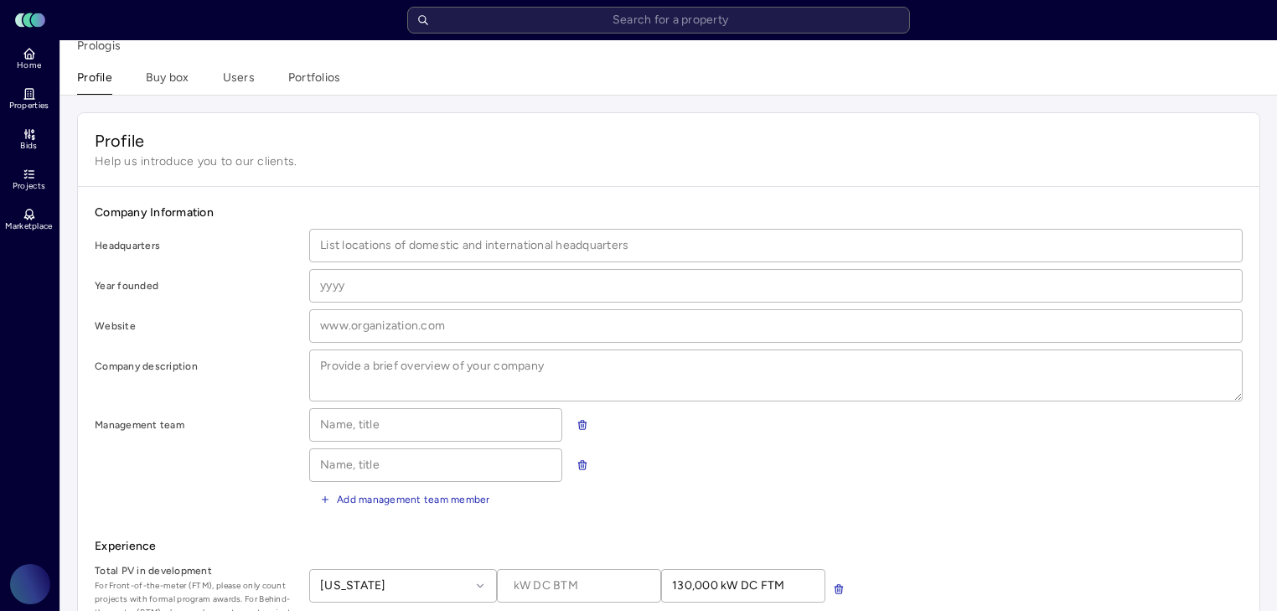
scroll to position [0, 0]
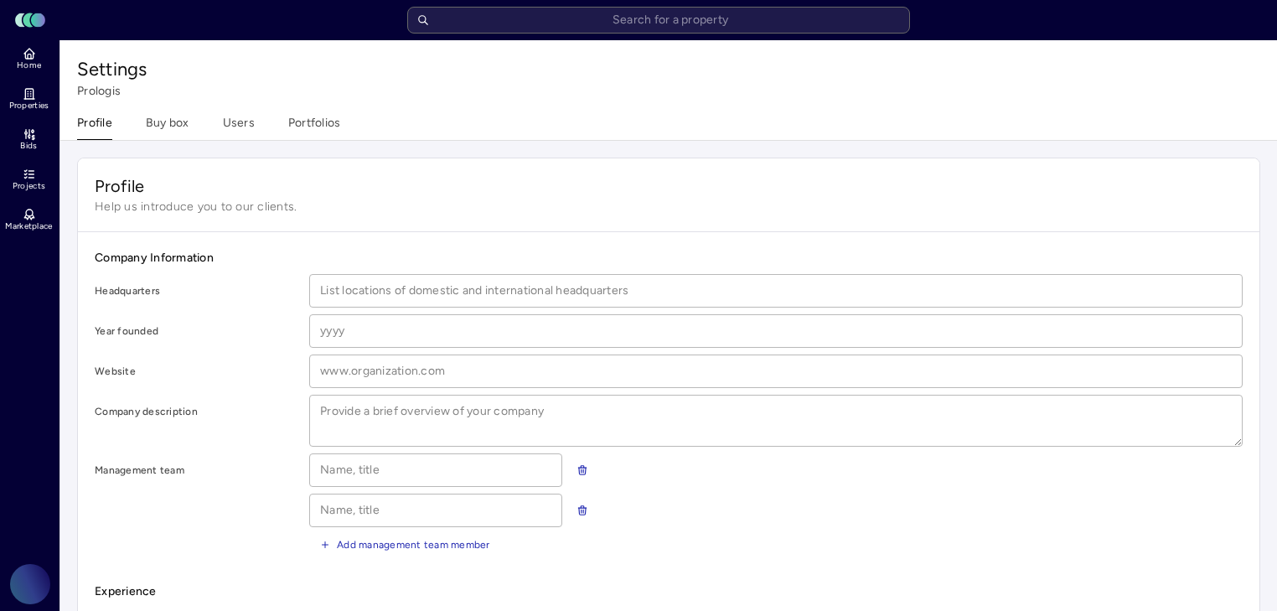
type textarea "x"
